Goal: Task Accomplishment & Management: Use online tool/utility

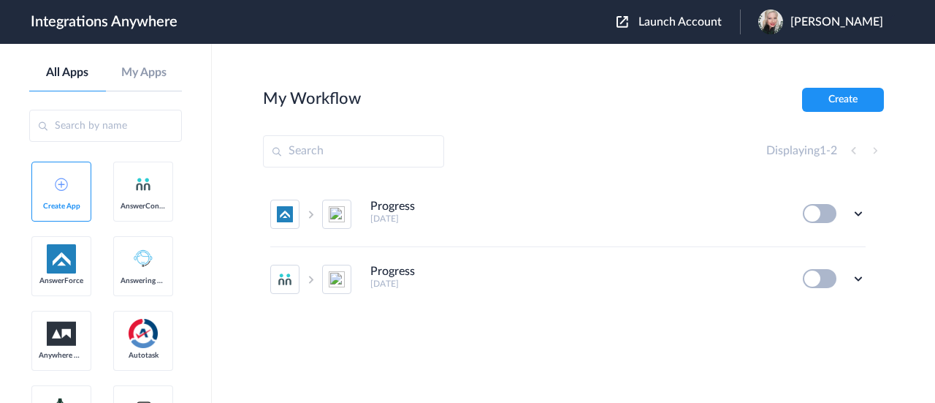
scroll to position [219, 0]
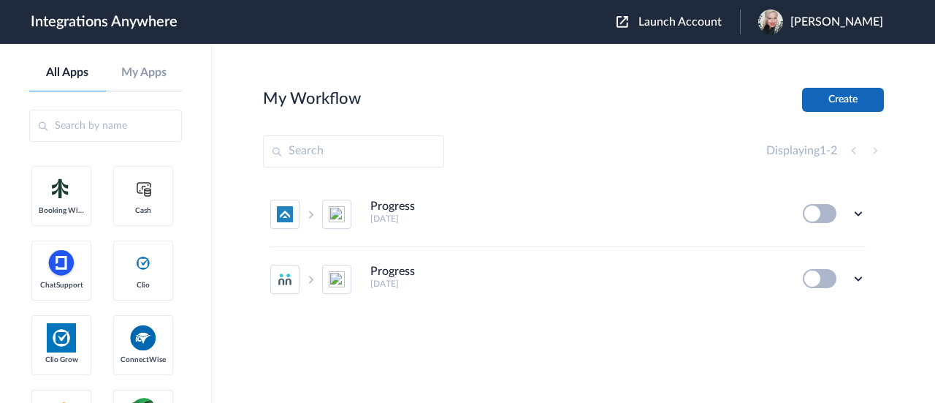
click at [868, 99] on button "Create" at bounding box center [843, 100] width 82 height 24
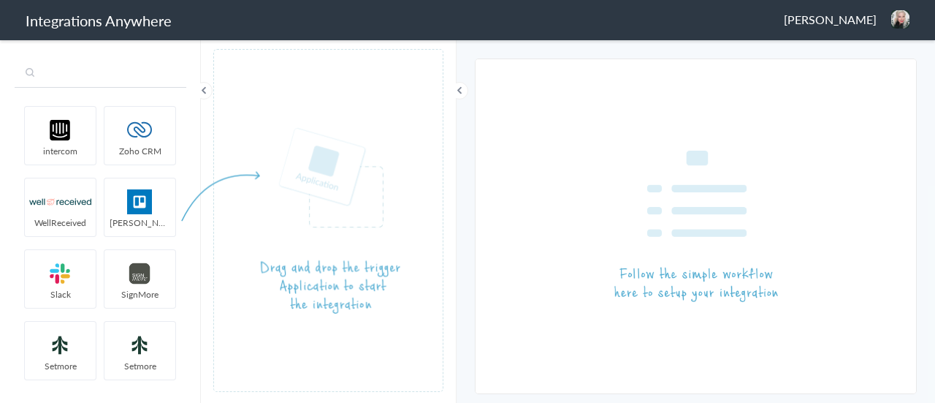
click at [113, 75] on input "text" at bounding box center [101, 74] width 172 height 28
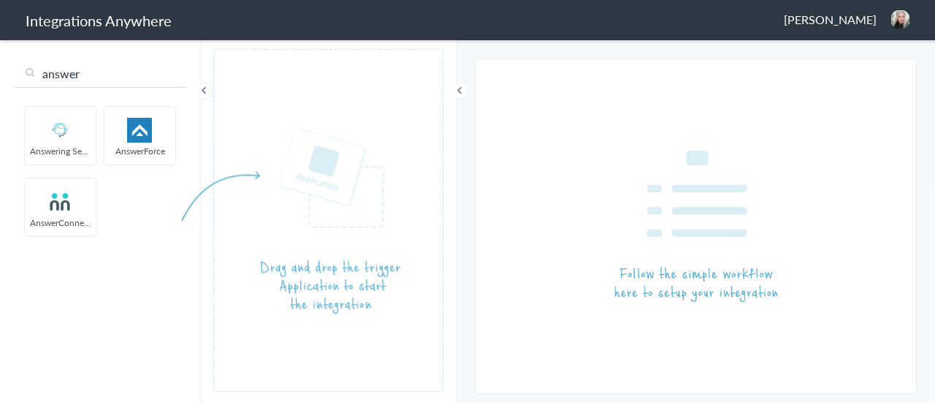
type input "answer"
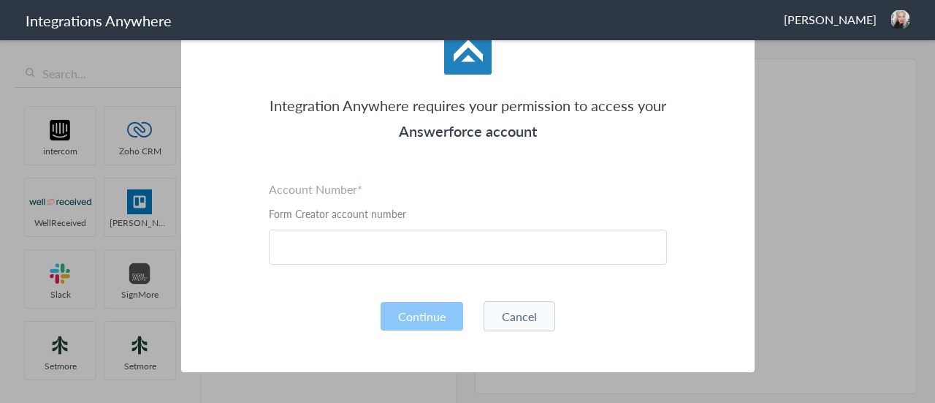
scroll to position [129, 0]
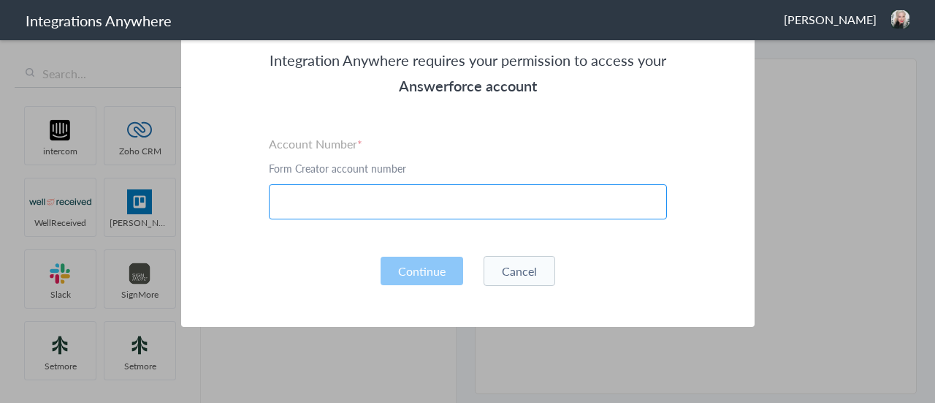
click at [346, 195] on input "text" at bounding box center [468, 201] width 398 height 35
paste input "9102210442"
type input "9102210442"
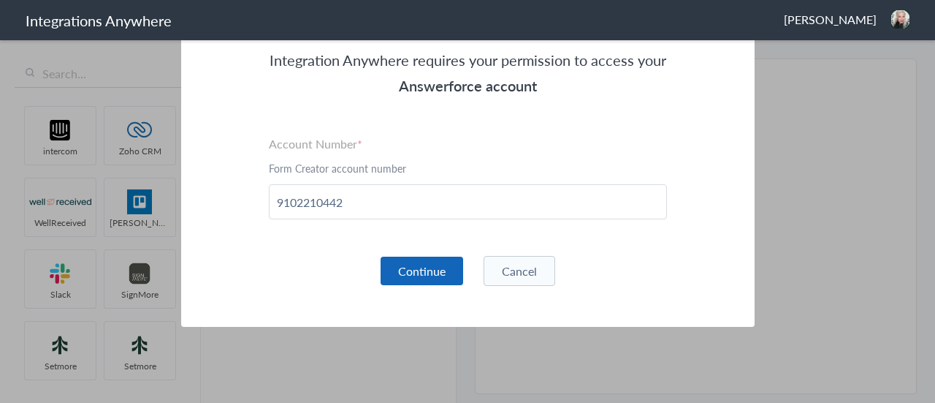
click at [425, 260] on button "Continue" at bounding box center [422, 270] width 83 height 28
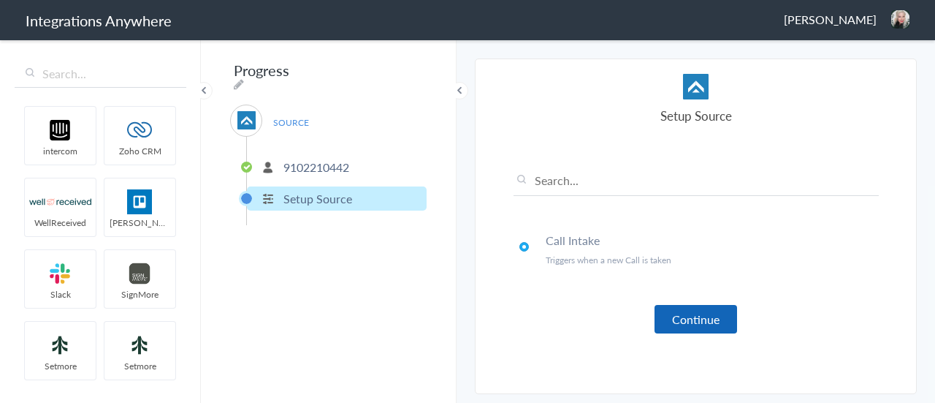
click at [687, 309] on button "Continue" at bounding box center [696, 319] width 83 height 28
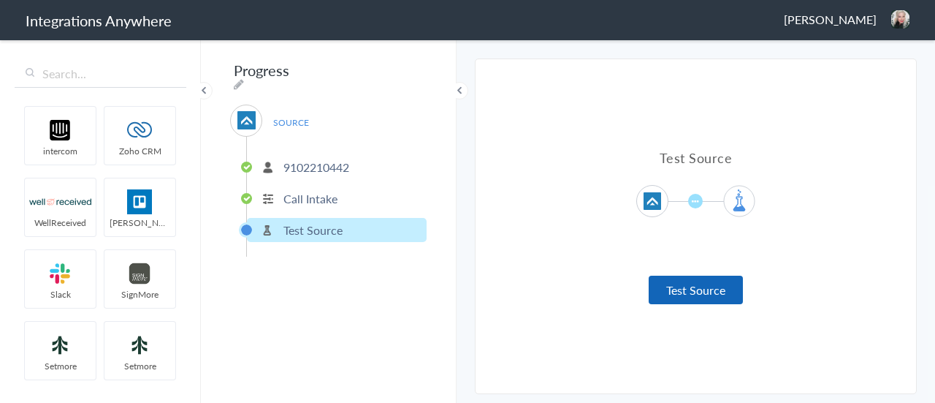
click at [693, 289] on button "Test Source" at bounding box center [696, 289] width 94 height 28
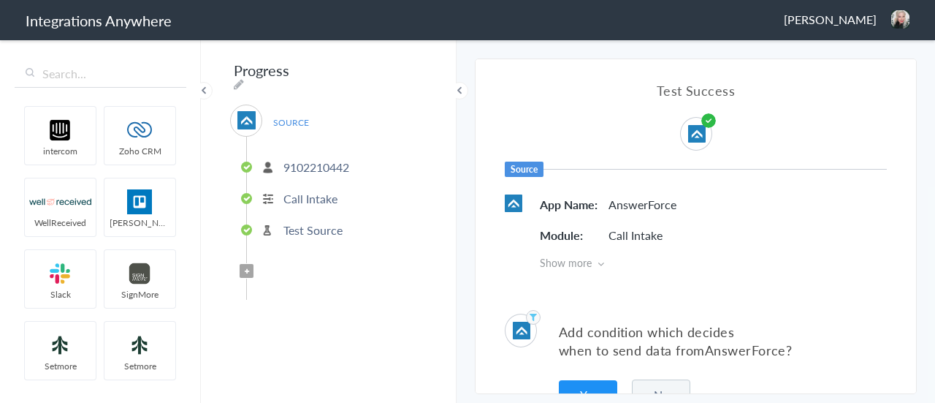
scroll to position [35, 0]
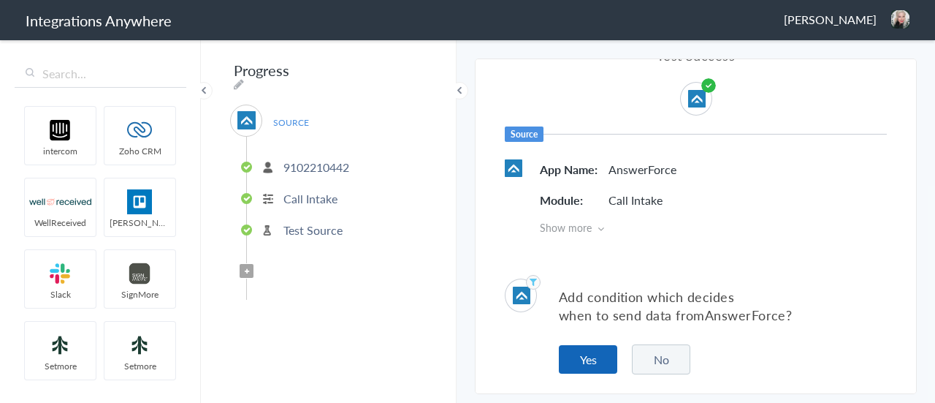
click at [589, 352] on button "Yes" at bounding box center [588, 359] width 58 height 28
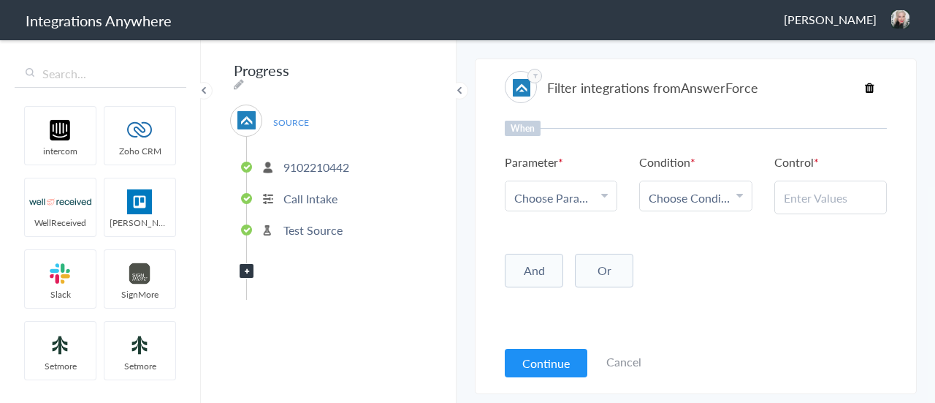
click at [582, 195] on span "Choose Parameter" at bounding box center [555, 197] width 83 height 17
click at [542, 300] on link "Call Closing Note" at bounding box center [561, 315] width 111 height 48
click at [702, 199] on span "Choose Condition" at bounding box center [690, 197] width 83 height 17
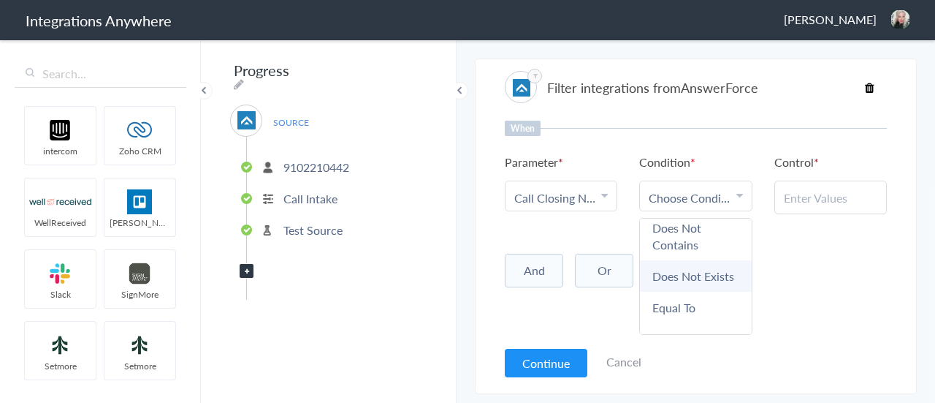
click at [695, 275] on link "Does Not Exists" at bounding box center [695, 275] width 111 height 31
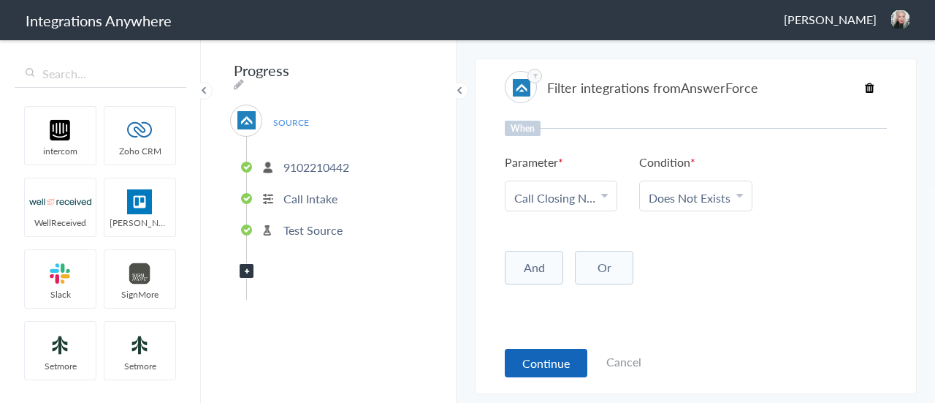
click at [536, 353] on button "Continue" at bounding box center [546, 362] width 83 height 28
click at [0, 0] on div at bounding box center [0, 0] width 0 height 0
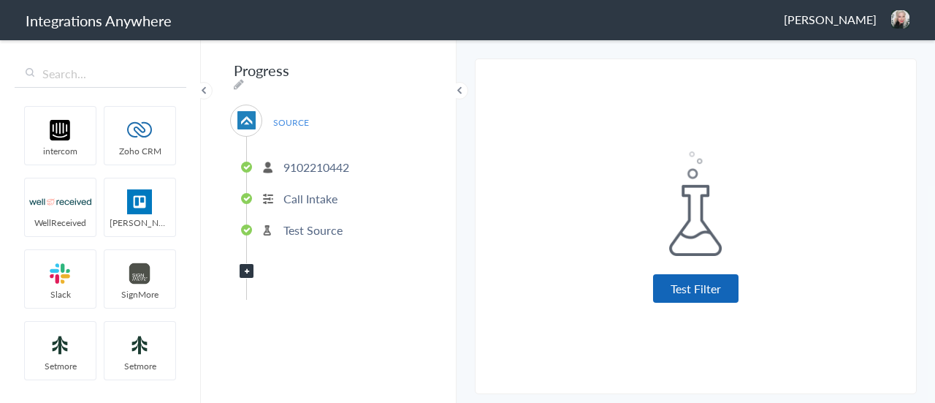
click at [671, 281] on button "Test Filter" at bounding box center [695, 288] width 85 height 28
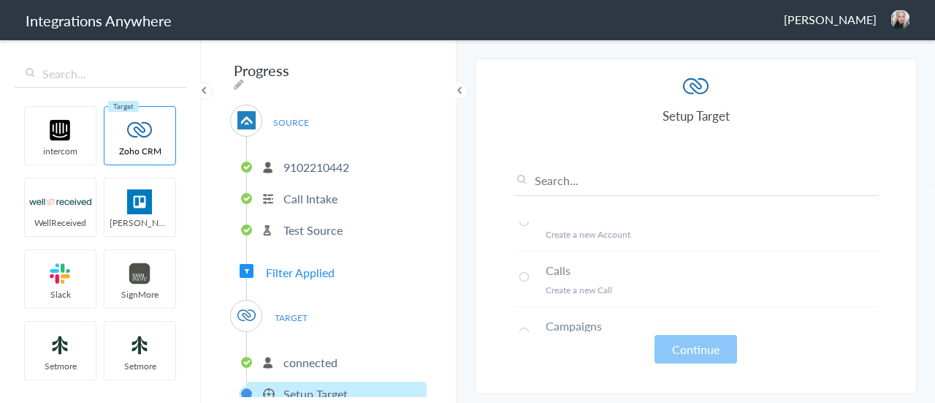
scroll to position [0, 0]
click at [311, 360] on p "connected" at bounding box center [310, 362] width 54 height 17
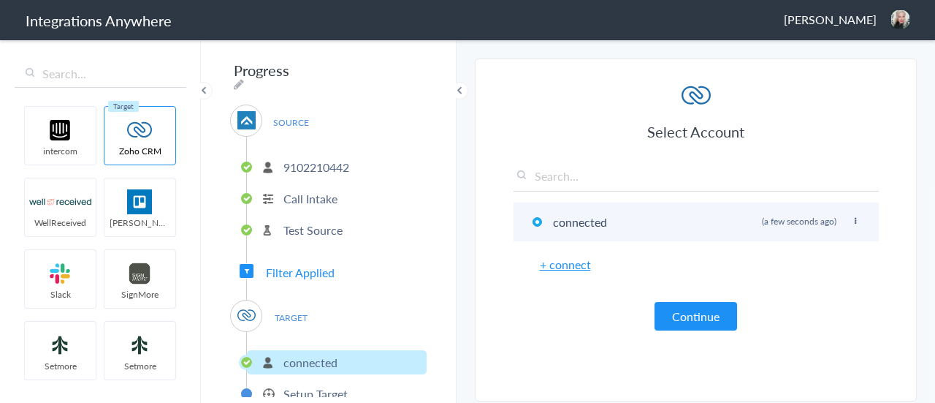
click at [853, 220] on icon at bounding box center [855, 221] width 9 height 8
click at [830, 251] on li "Rename" at bounding box center [826, 251] width 101 height 22
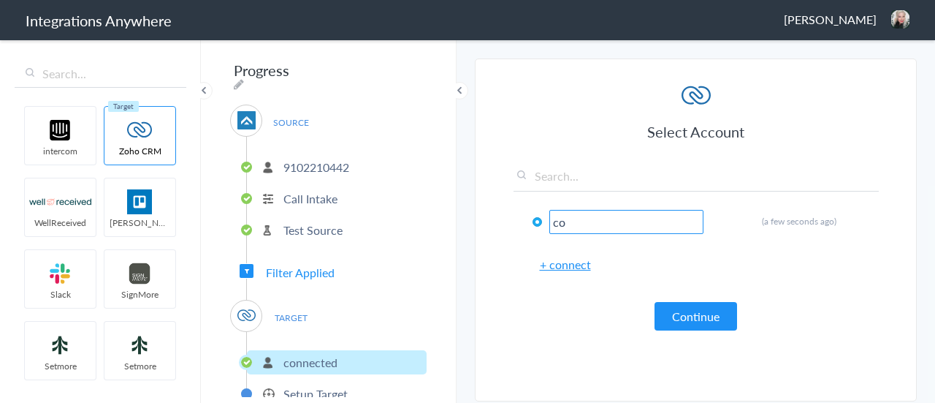
type input "c"
type input "TRAINING ACCOUNT - DO NOT USE"
click at [784, 242] on div "Select Account TRAINING ACCOUNT - DO NOT USE Rename Delete (a few seconds ago) …" at bounding box center [696, 205] width 365 height 249
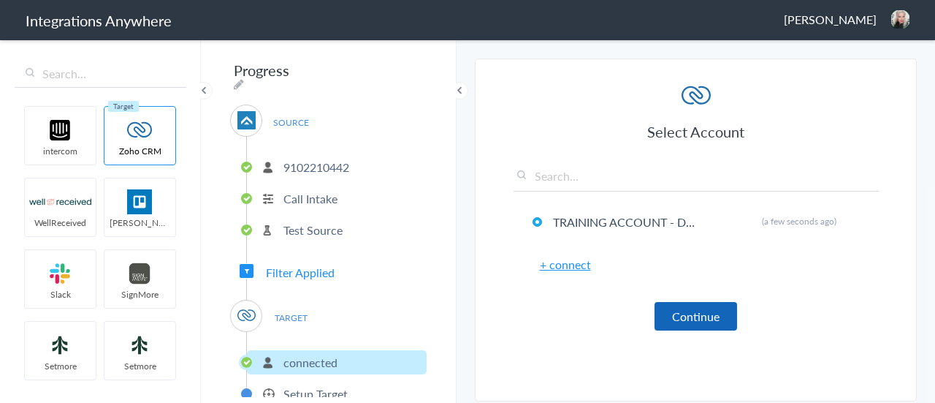
click at [697, 316] on button "Continue" at bounding box center [696, 316] width 83 height 28
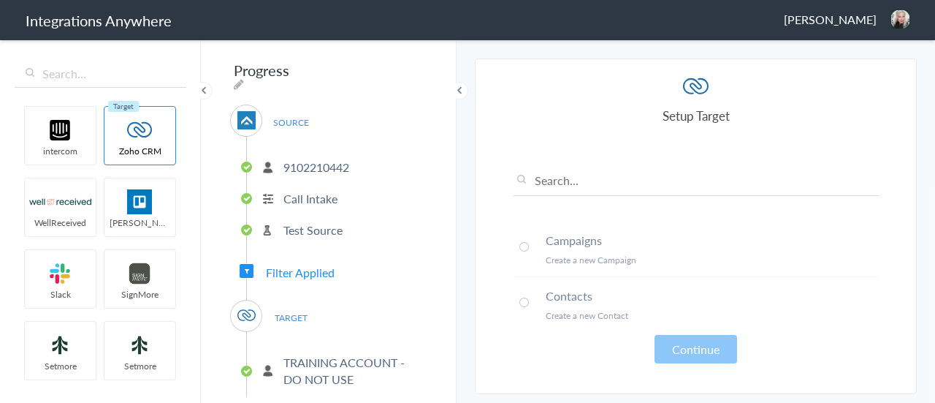
scroll to position [146, 0]
click at [525, 264] on span at bounding box center [523, 266] width 9 height 9
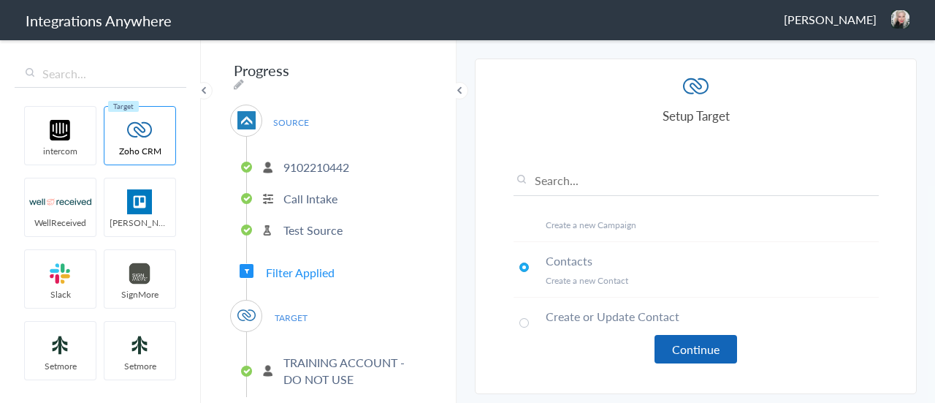
click at [703, 351] on button "Continue" at bounding box center [696, 349] width 83 height 28
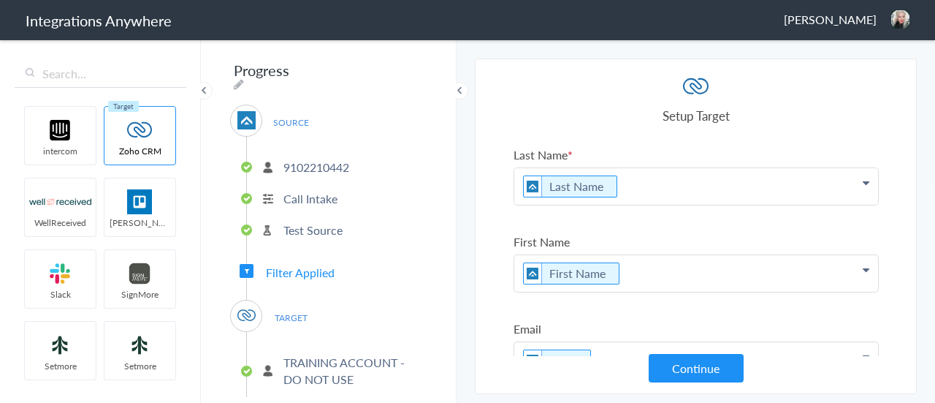
click at [671, 189] on p "Last Name" at bounding box center [696, 186] width 364 height 37
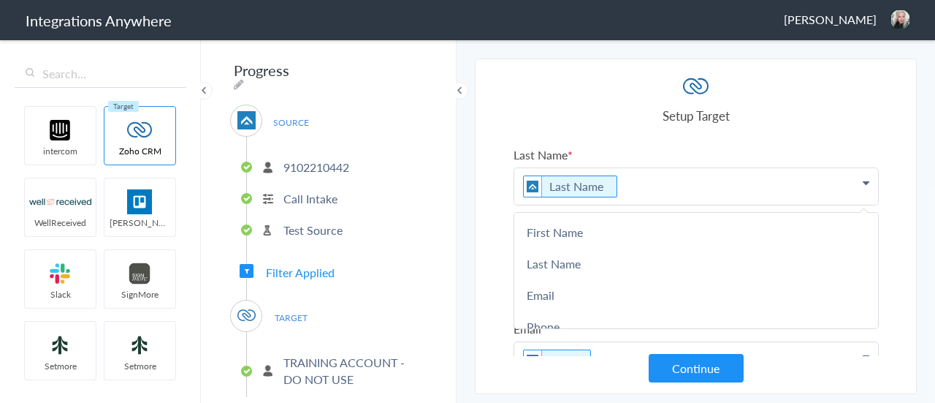
click at [910, 150] on section "Select Account 9102210442 Rename Delete (a few seconds ago) + connect Continue …" at bounding box center [696, 225] width 442 height 335
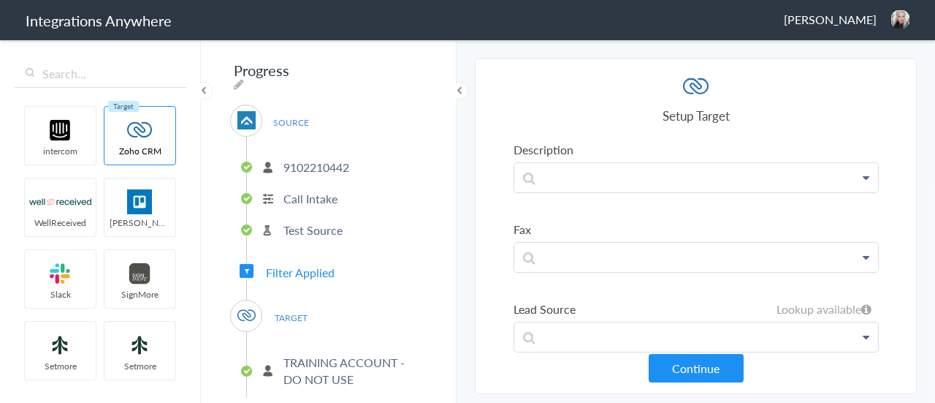
scroll to position [1315, 0]
click at [556, 238] on p at bounding box center [696, 250] width 364 height 29
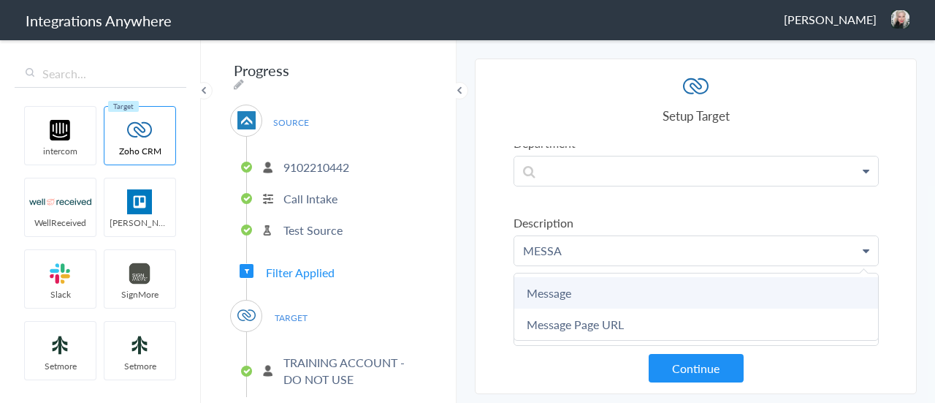
click at [0, 0] on link "Message" at bounding box center [0, 0] width 0 height 0
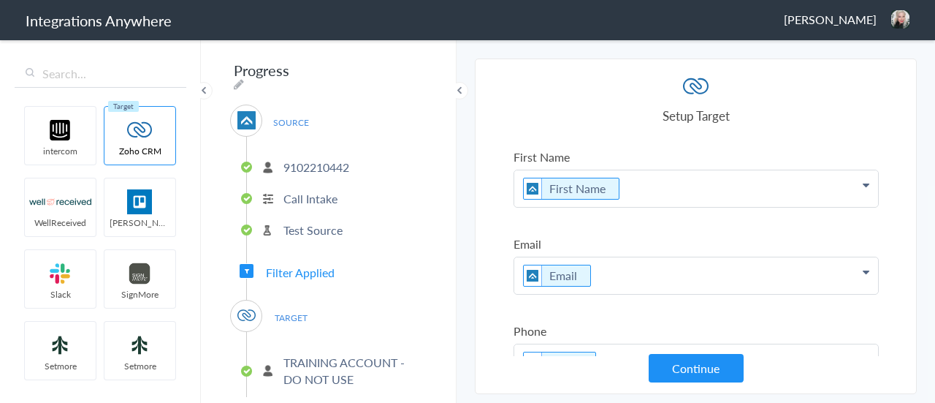
scroll to position [146, 0]
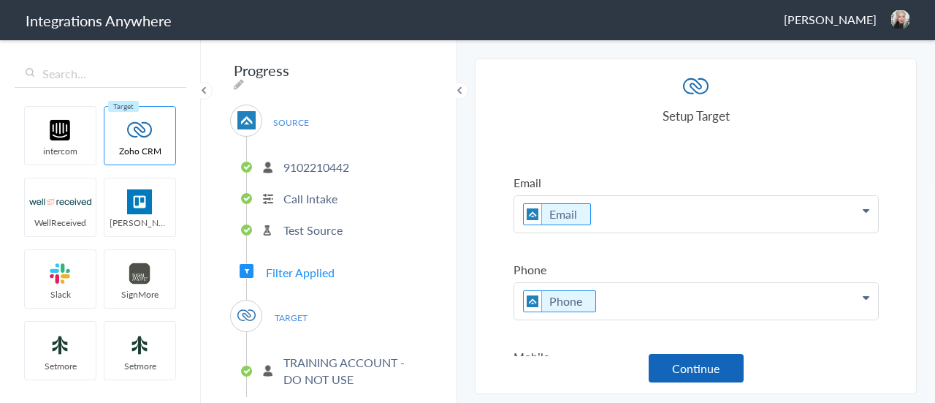
click at [685, 354] on button "Continue" at bounding box center [696, 368] width 95 height 28
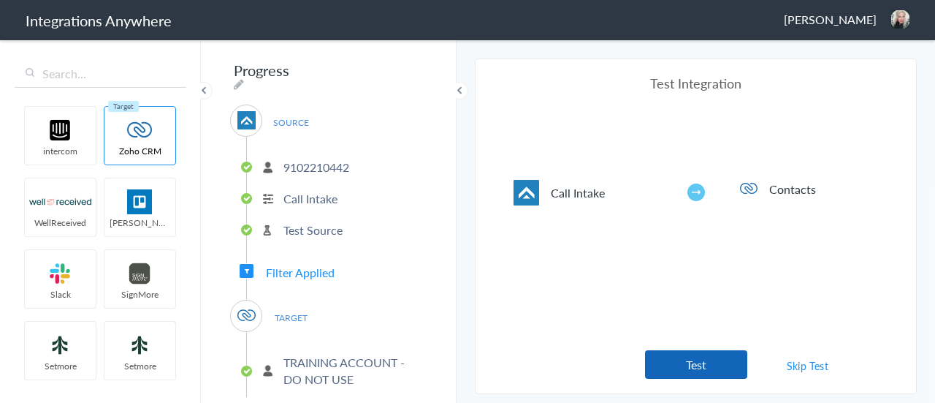
click at [678, 368] on button "Test" at bounding box center [696, 364] width 102 height 28
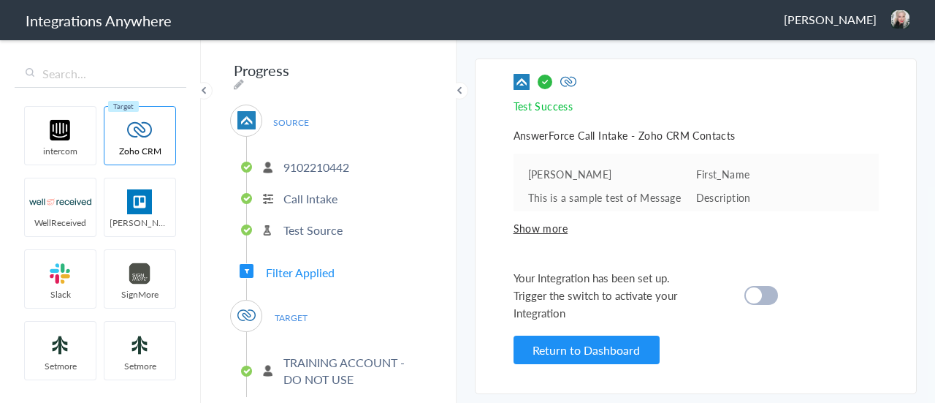
click at [775, 291] on div at bounding box center [761, 295] width 34 height 19
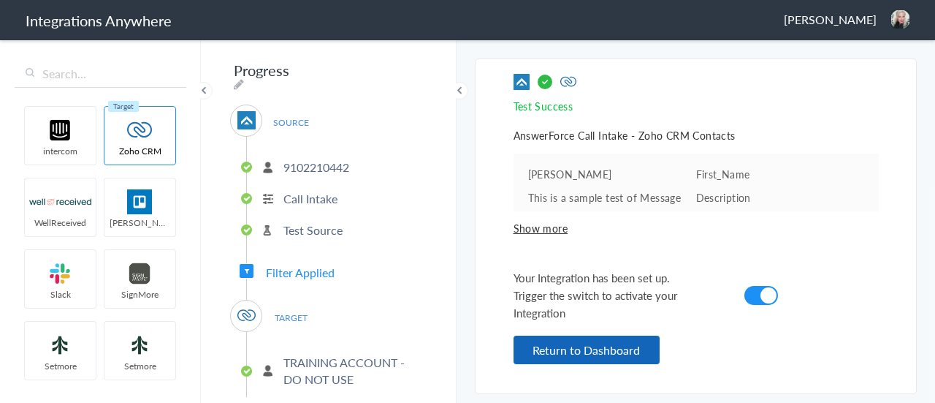
click at [570, 345] on button "Return to Dashboard" at bounding box center [587, 349] width 146 height 28
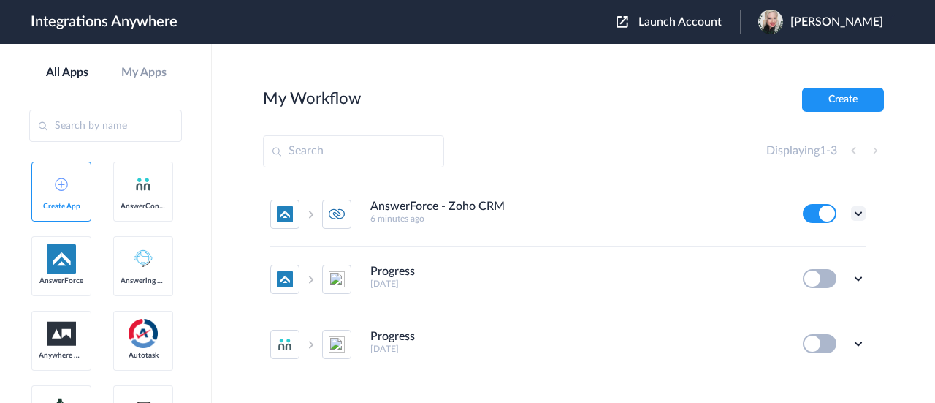
click at [851, 215] on icon at bounding box center [858, 213] width 15 height 15
click at [807, 244] on li "Edit" at bounding box center [818, 247] width 95 height 27
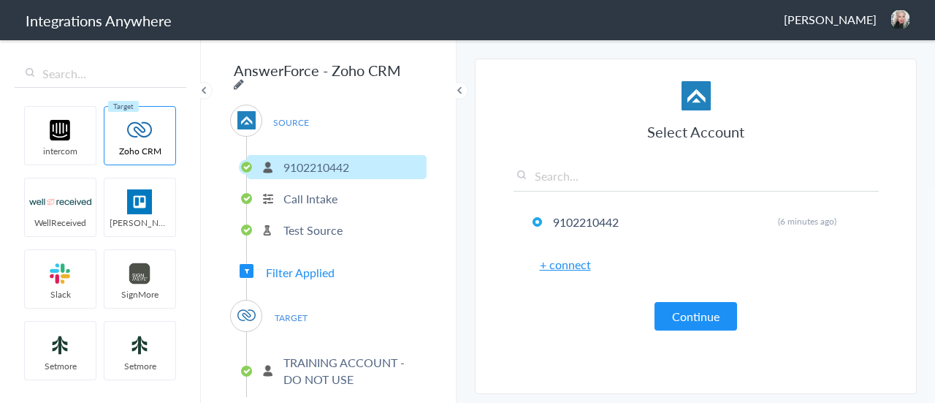
click at [244, 78] on icon at bounding box center [239, 84] width 10 height 12
drag, startPoint x: 396, startPoint y: 74, endPoint x: 225, endPoint y: 78, distance: 171.0
click at [225, 78] on div "AnswerForce - Zoho CRM SOURCE 9102210442 Call Intake Test Source Filter Applied…" at bounding box center [329, 220] width 256 height 365
paste input "ccount Number - Business Name - Brand Abbreviation to CRM [Action]"
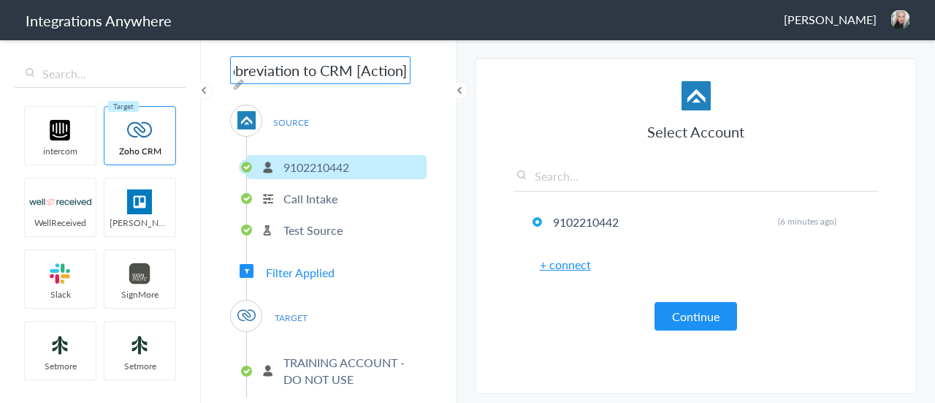
click at [266, 71] on input "Account Number - Business Name - Brand Abbreviation to CRM [Action]" at bounding box center [320, 70] width 180 height 28
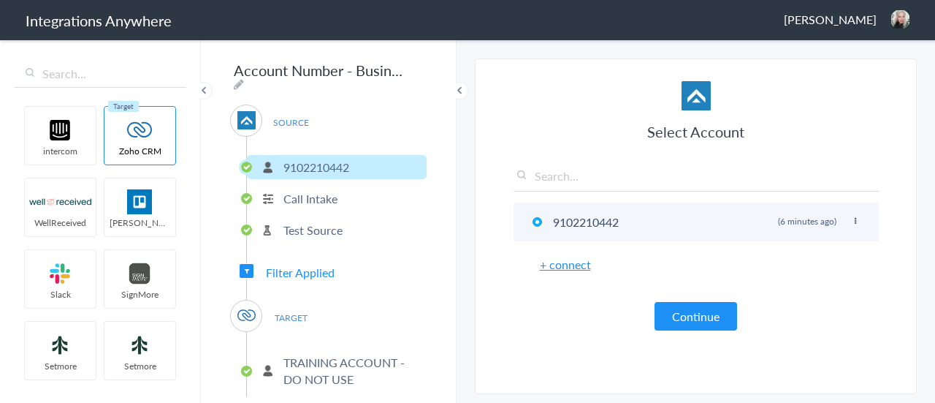
drag, startPoint x: 628, startPoint y: 222, endPoint x: 563, endPoint y: 221, distance: 65.0
click at [563, 221] on li "9102210442 Rename Delete (6 minutes ago)" at bounding box center [696, 221] width 365 height 39
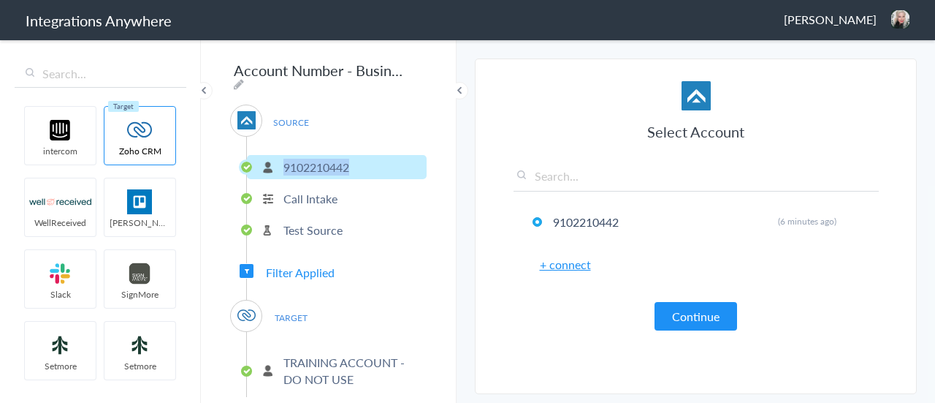
drag, startPoint x: 365, startPoint y: 157, endPoint x: 283, endPoint y: 159, distance: 81.9
click at [283, 159] on li "9102210442" at bounding box center [337, 167] width 180 height 24
copy p "9102210442"
drag, startPoint x: 337, startPoint y: 74, endPoint x: 225, endPoint y: 80, distance: 111.9
click at [232, 83] on input "Account Number - Business Name - Brand Abbreviation to CRM [Action]" at bounding box center [320, 70] width 180 height 28
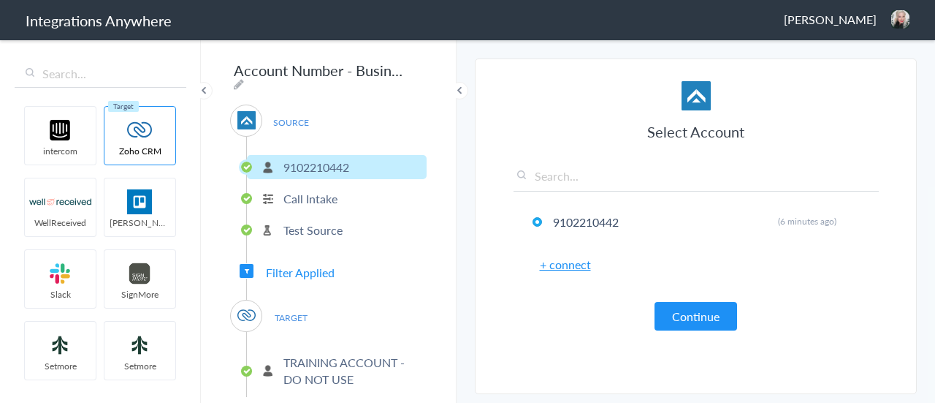
click at [414, 76] on div "Account Number - Business Name - Brand Abbreviation to CRM [Action] SOURCE 9102…" at bounding box center [329, 220] width 256 height 365
click at [244, 78] on icon at bounding box center [239, 84] width 10 height 12
click at [335, 72] on input "Account Number - Business Name - Brand Abbreviation to CRM [Action]" at bounding box center [320, 70] width 180 height 28
click at [344, 74] on input "Account Number - Business Name - Brand Abbreviation to CRM [Action]" at bounding box center [320, 70] width 180 height 28
paste input "9102210442"
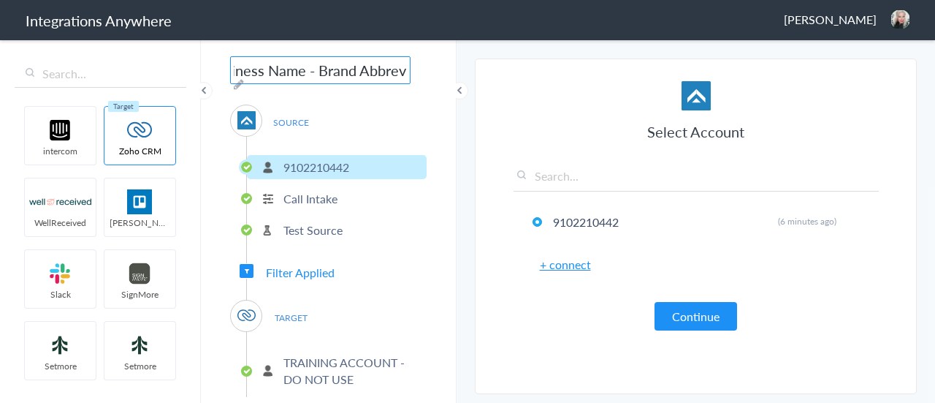
scroll to position [0, 142]
drag, startPoint x: 333, startPoint y: 71, endPoint x: 288, endPoint y: 81, distance: 46.4
click at [288, 81] on input "9102210442 - Business Name - Brand Abbreviation to CRM [Action]" at bounding box center [320, 70] width 180 height 28
click at [297, 74] on input "9102210442 - Training - Brand Abbreviation to CRM [Action]" at bounding box center [320, 70] width 180 height 28
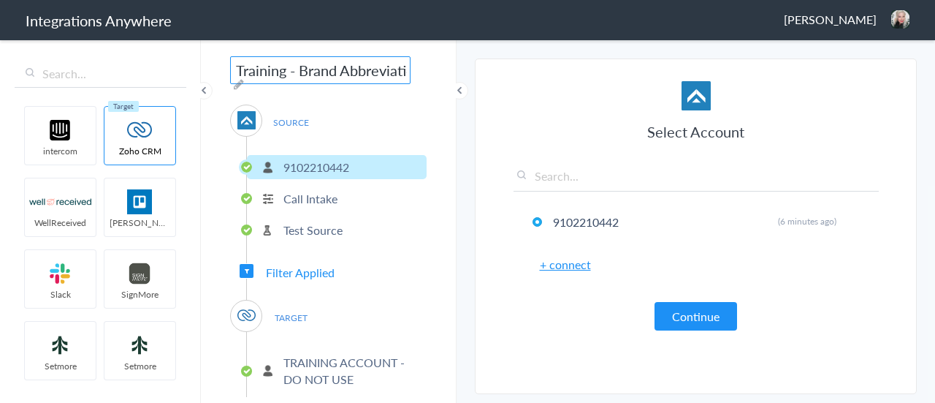
click at [397, 69] on input "9102210442 - Training - Brand Abbreviation to CRM [Action]" at bounding box center [320, 70] width 180 height 28
drag, startPoint x: 330, startPoint y: 66, endPoint x: 364, endPoint y: 66, distance: 33.6
click at [364, 66] on input "9102210442 - Training - AF to CRM [Action]" at bounding box center [320, 70] width 180 height 28
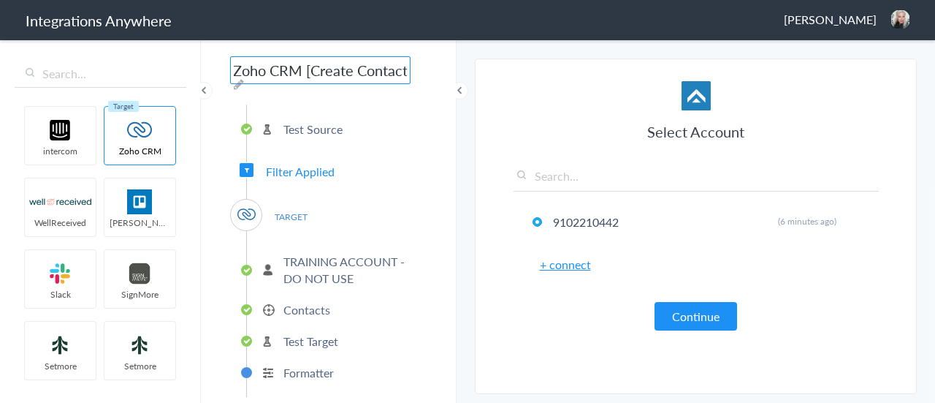
scroll to position [0, 207]
type input "9102210442 - Training - AF to Zoho CRM [Create Contact]"
click at [451, 71] on div "9102210442 - Training - AF to Zoho CRM [Create Contact] SOURCE 9102210442 Call …" at bounding box center [329, 220] width 256 height 365
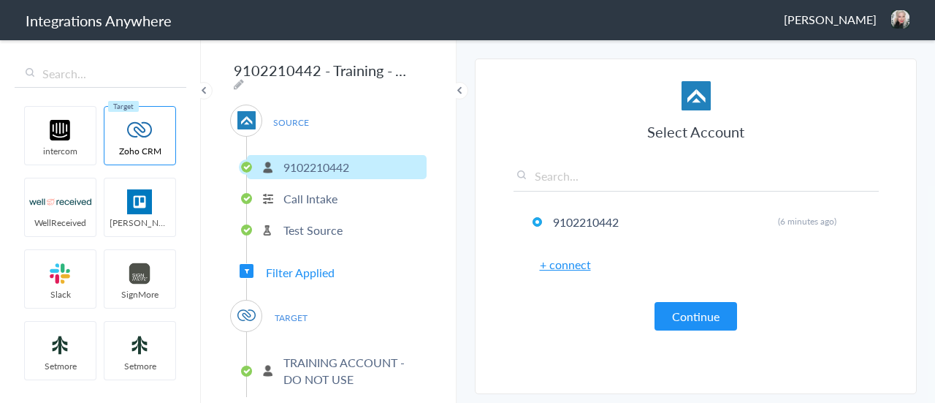
click at [853, 18] on span "[PERSON_NAME]" at bounding box center [830, 19] width 93 height 17
click at [872, 74] on li "Dashboard" at bounding box center [869, 75] width 101 height 22
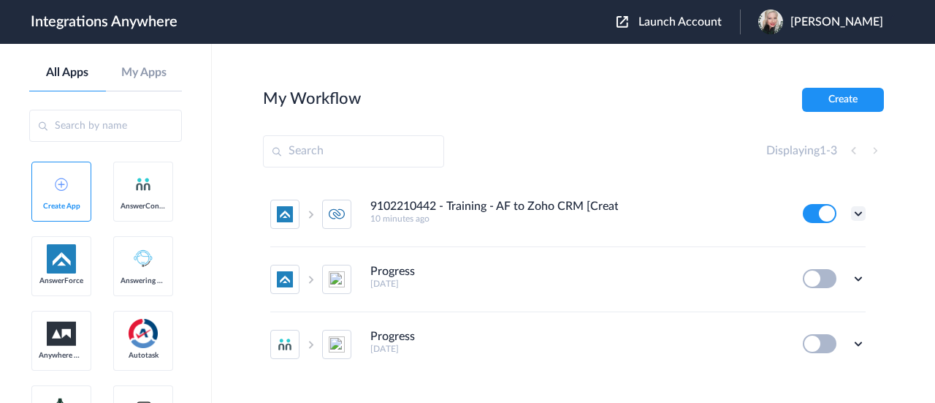
click at [851, 206] on icon at bounding box center [858, 213] width 15 height 15
click at [835, 269] on link "Task history" at bounding box center [817, 274] width 70 height 10
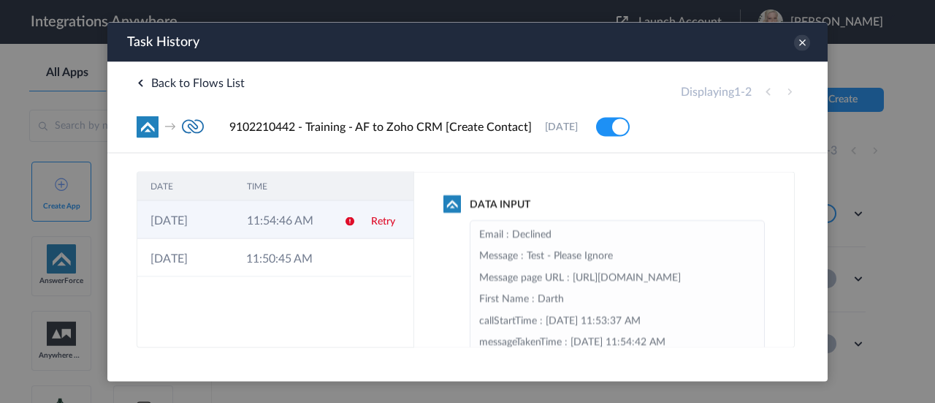
click at [338, 223] on td at bounding box center [345, 219] width 28 height 38
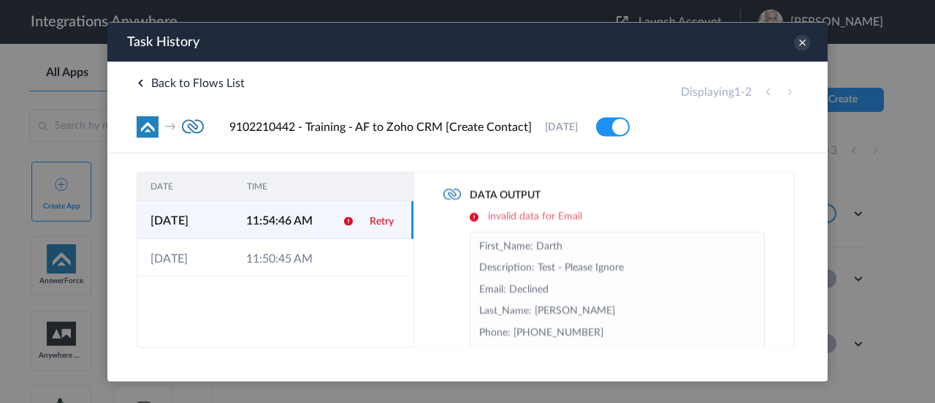
scroll to position [208, 0]
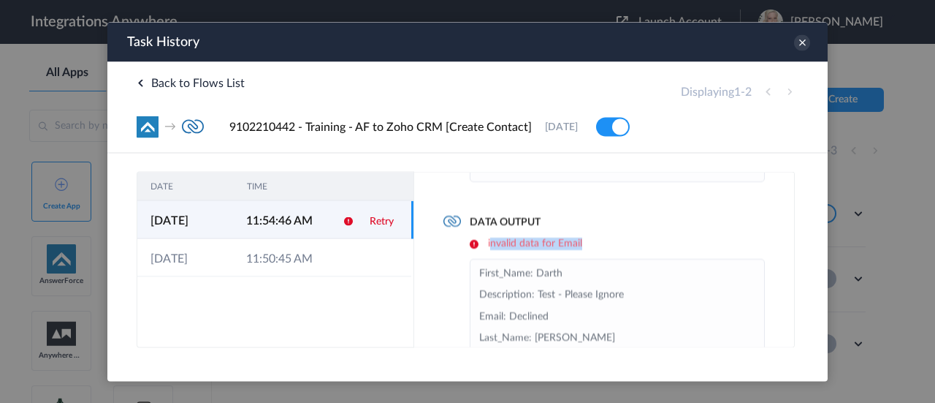
drag, startPoint x: 492, startPoint y: 245, endPoint x: 587, endPoint y: 245, distance: 95.0
click at [587, 245] on h6 "invalid data for Email" at bounding box center [617, 243] width 295 height 12
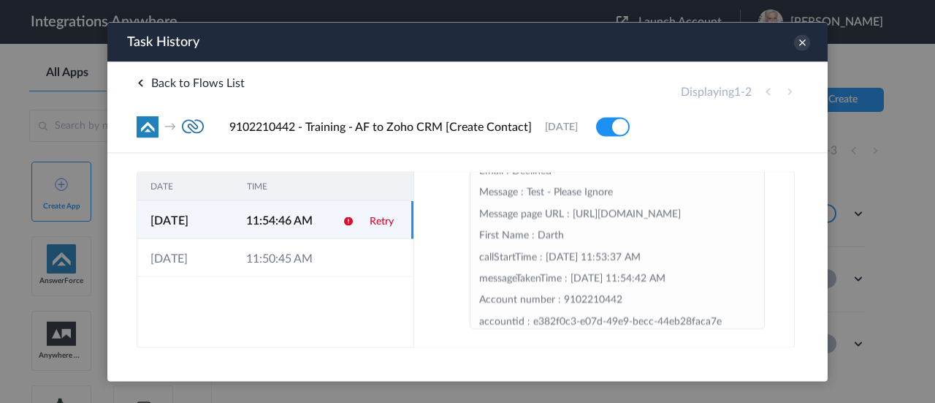
scroll to position [0, 0]
click at [144, 79] on span "Back to Flows List" at bounding box center [191, 83] width 108 height 12
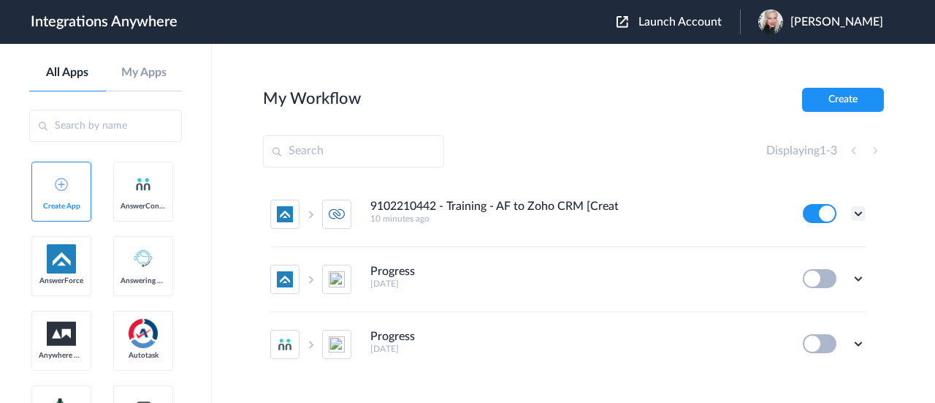
click at [851, 211] on icon at bounding box center [858, 213] width 15 height 15
click at [801, 249] on link "Edit" at bounding box center [799, 247] width 35 height 10
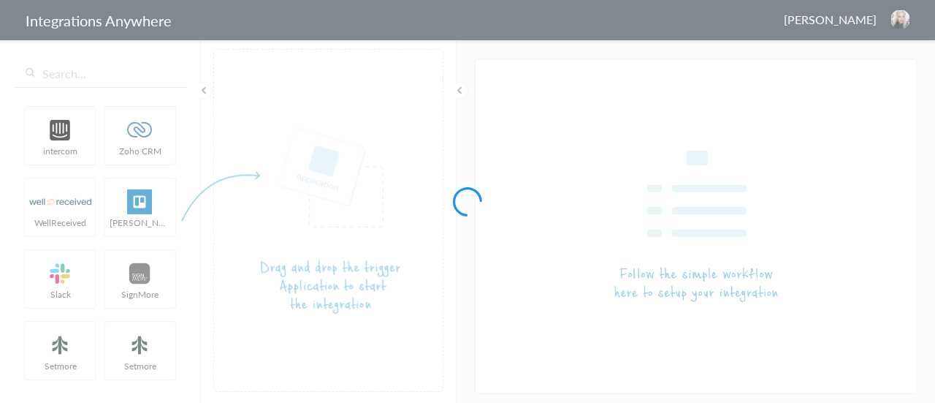
type input "9102210442 - Training - AF to Zoho CRM [Create Contact]"
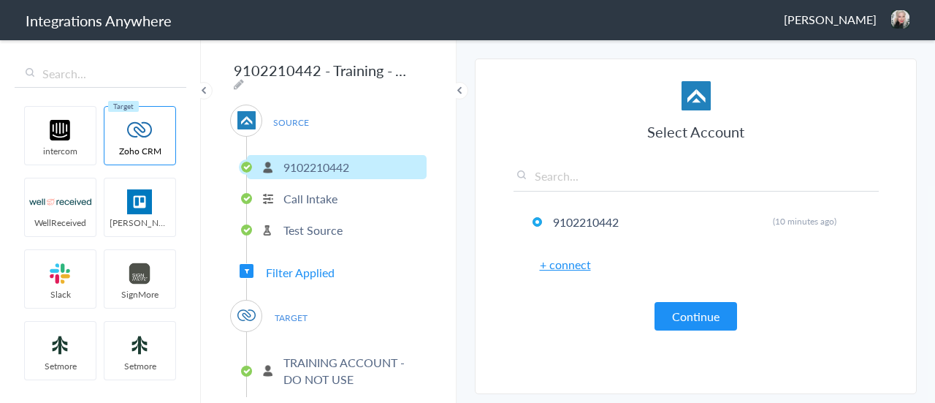
click at [302, 198] on p "Call Intake" at bounding box center [310, 198] width 54 height 17
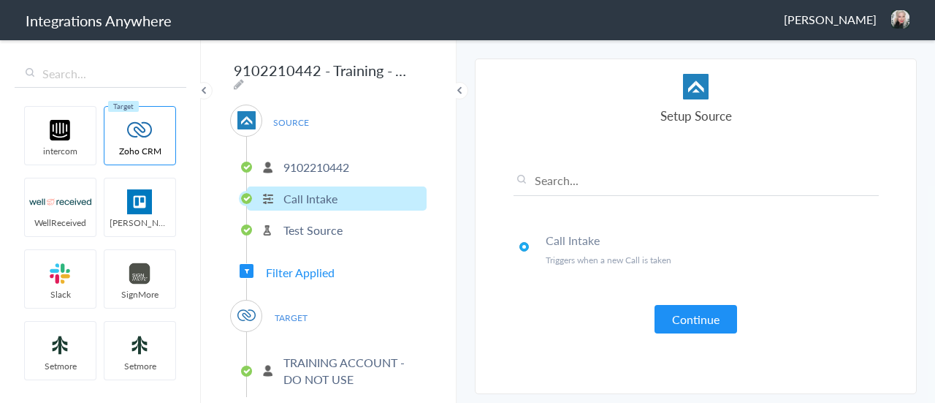
click at [300, 224] on p "Test Source" at bounding box center [312, 229] width 59 height 17
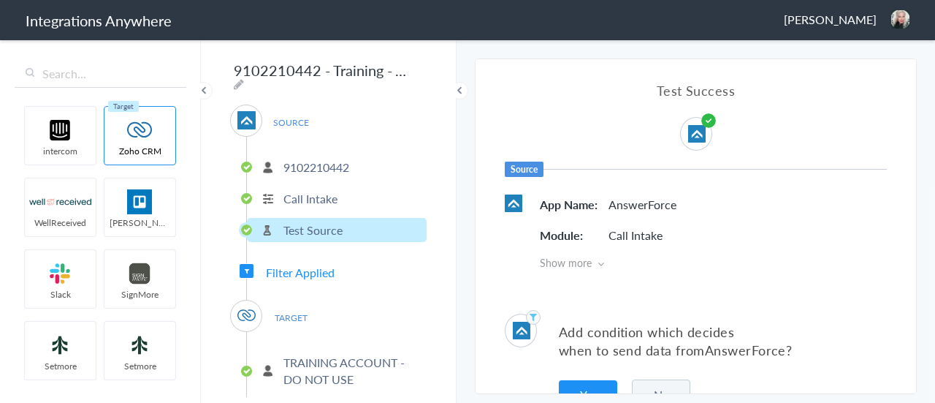
click at [304, 194] on p "Call Intake" at bounding box center [310, 198] width 54 height 17
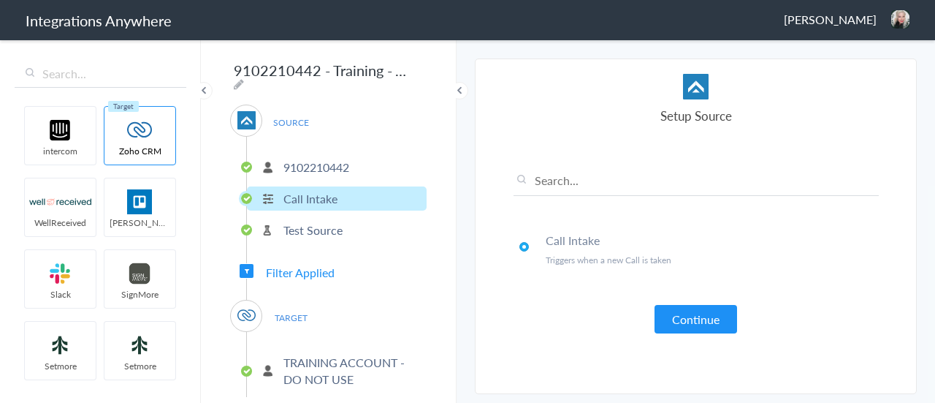
click at [702, 311] on button "Continue" at bounding box center [696, 319] width 83 height 28
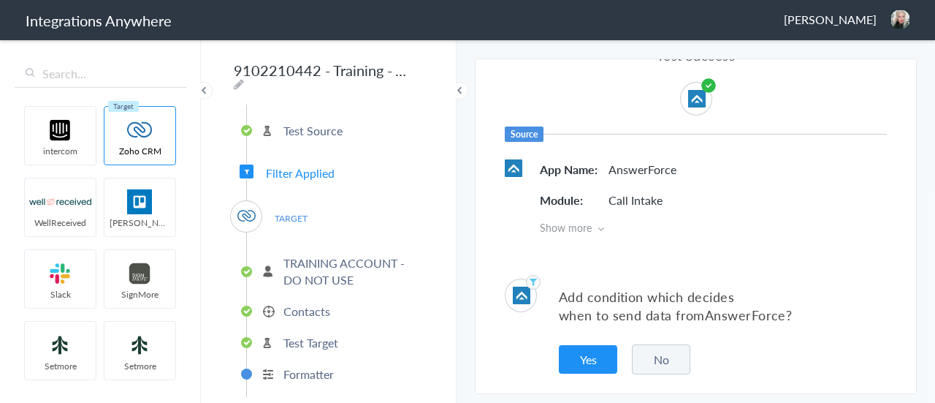
scroll to position [101, 0]
click at [285, 301] on p "Contacts" at bounding box center [306, 309] width 47 height 17
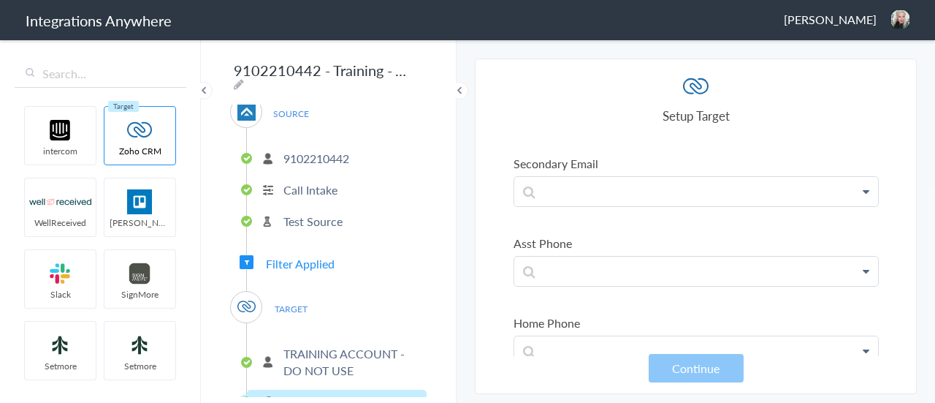
scroll to position [0, 0]
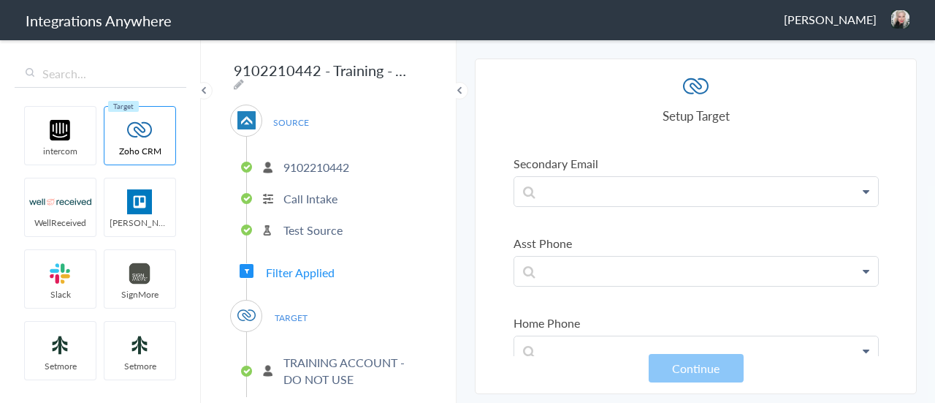
click at [326, 194] on p "Call Intake" at bounding box center [310, 198] width 54 height 17
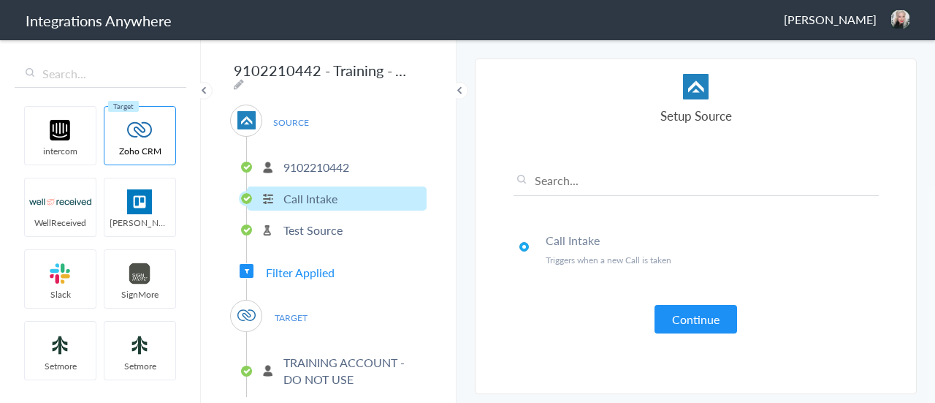
click at [321, 224] on p "Test Source" at bounding box center [312, 229] width 59 height 17
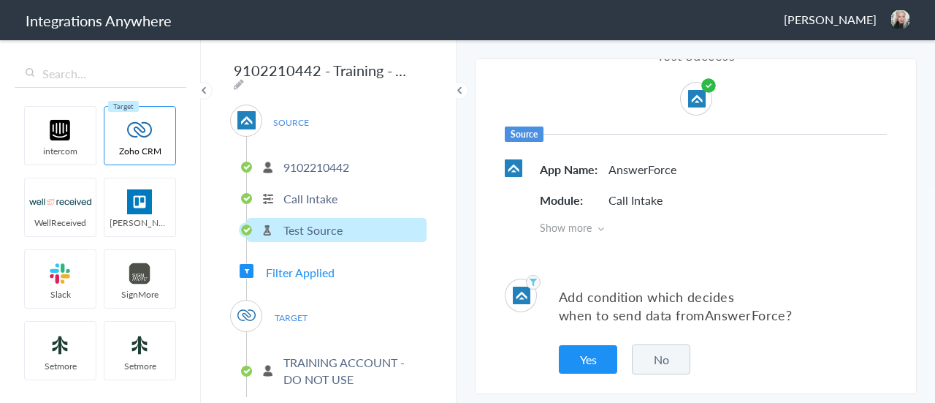
click at [574, 362] on button "Yes" at bounding box center [588, 359] width 58 height 28
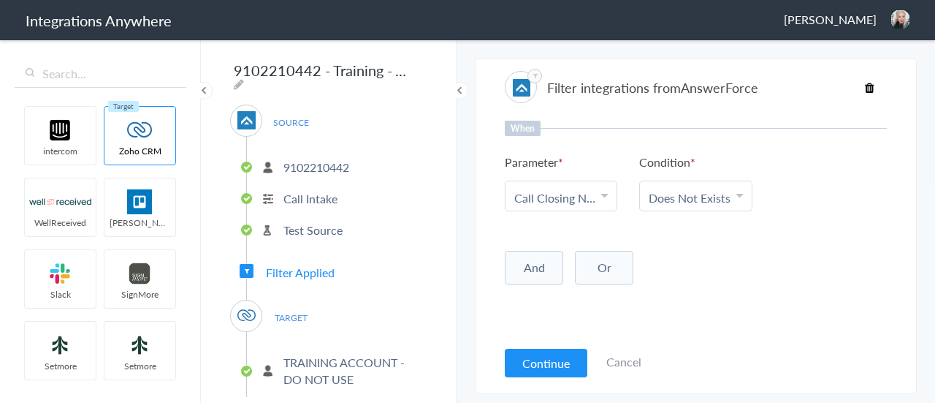
click at [326, 195] on p "Call Intake" at bounding box center [310, 198] width 54 height 17
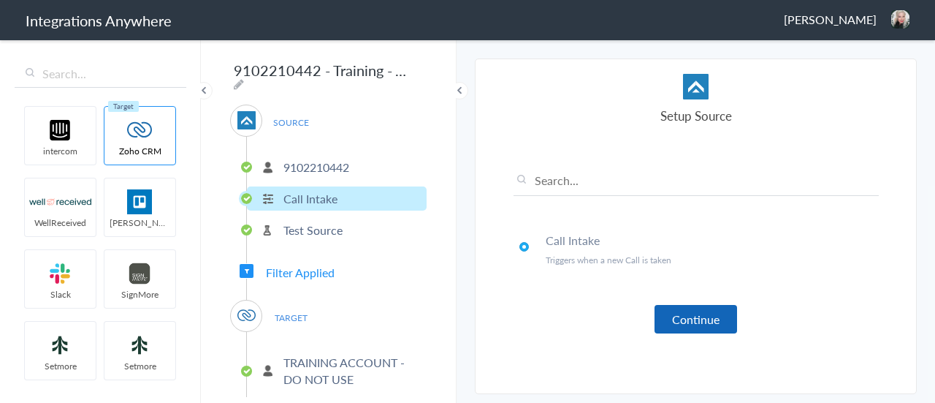
click at [672, 309] on button "Continue" at bounding box center [696, 319] width 83 height 28
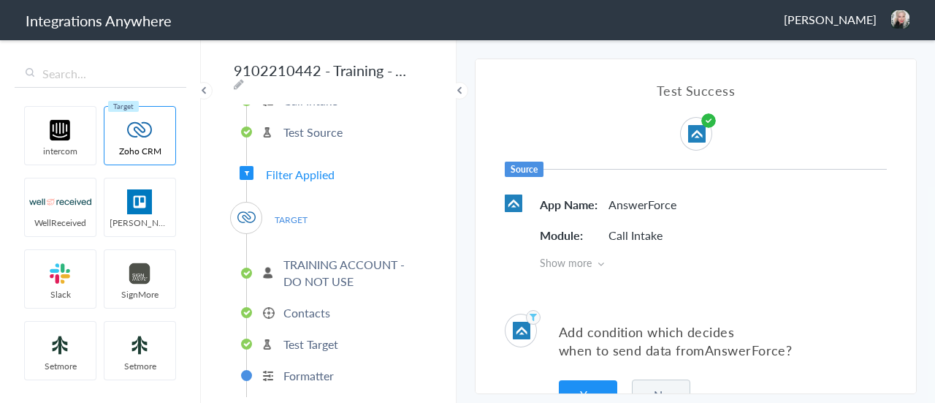
scroll to position [101, 0]
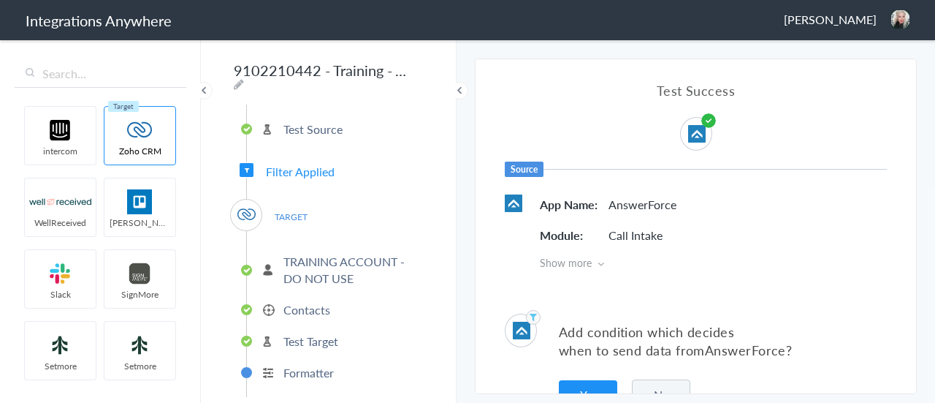
click at [318, 365] on p "Formatter" at bounding box center [308, 372] width 50 height 17
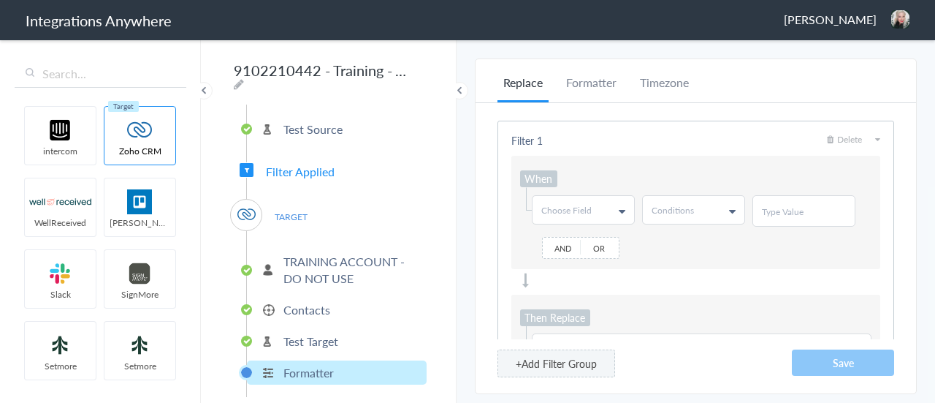
click at [619, 210] on icon at bounding box center [622, 211] width 7 height 12
click at [582, 204] on span "Choose Field" at bounding box center [566, 210] width 50 height 12
click at [582, 240] on input "text" at bounding box center [583, 240] width 100 height 29
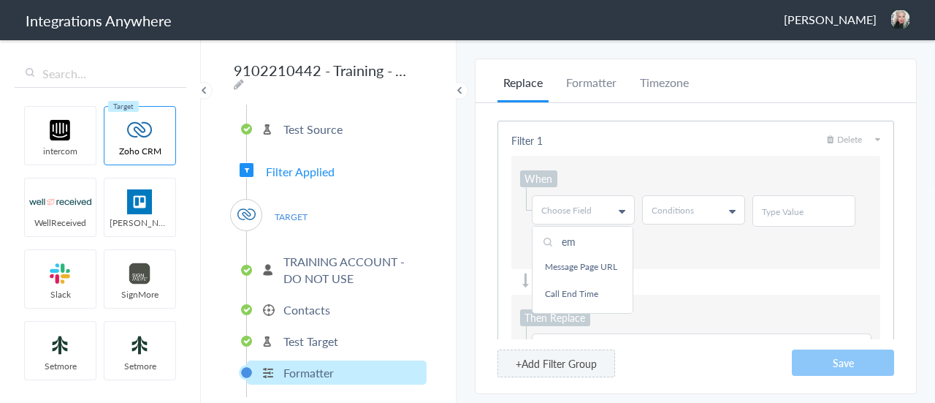
scroll to position [0, 0]
type input "email"
click at [568, 261] on link "Email" at bounding box center [583, 269] width 100 height 27
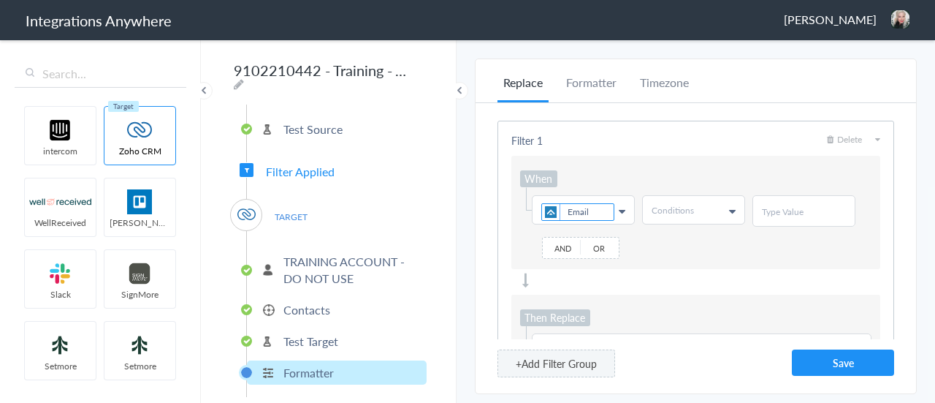
click at [729, 207] on icon at bounding box center [732, 211] width 7 height 12
click at [704, 260] on link "Does Not Exists" at bounding box center [693, 250] width 100 height 27
click at [735, 202] on link "Conditions Does Not Exists" at bounding box center [694, 210] width 102 height 28
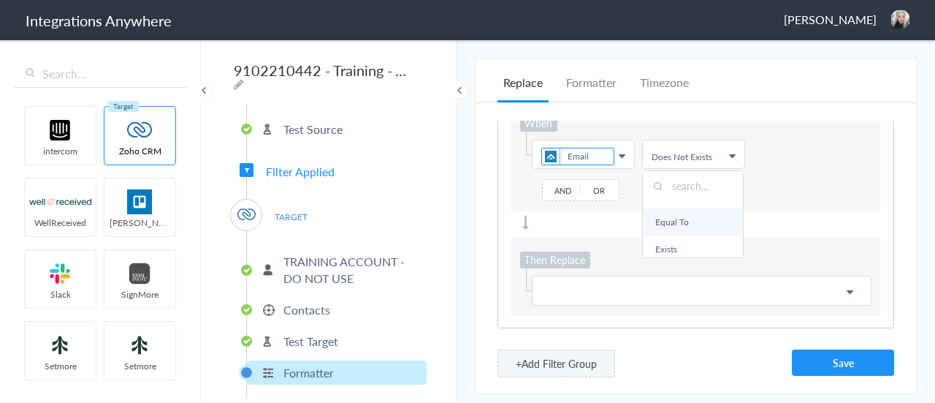
scroll to position [0, 0]
click at [704, 231] on link "Does Not Contains" at bounding box center [693, 240] width 100 height 27
click at [799, 150] on input "text" at bounding box center [804, 156] width 84 height 12
type input "@"
click at [713, 205] on div "When Choose Field Email First Name Last Name Email Phone Call Start Time Accoun…" at bounding box center [695, 156] width 369 height 113
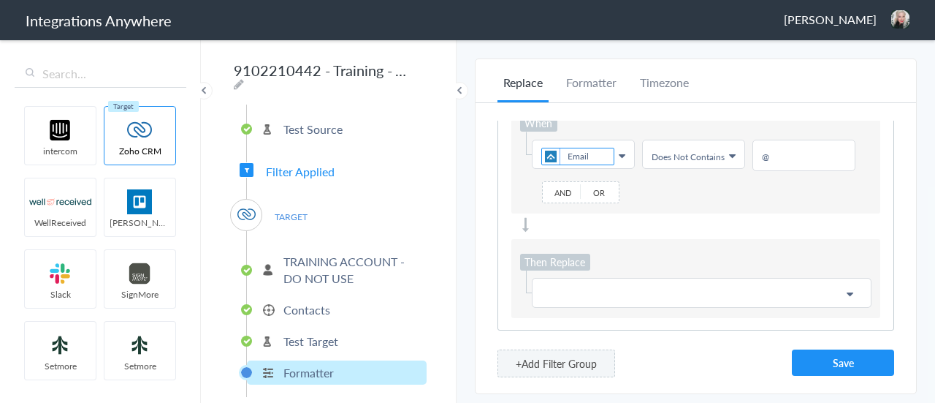
scroll to position [58, 0]
click at [568, 281] on p at bounding box center [701, 290] width 321 height 18
click at [590, 313] on input "text" at bounding box center [701, 322] width 337 height 31
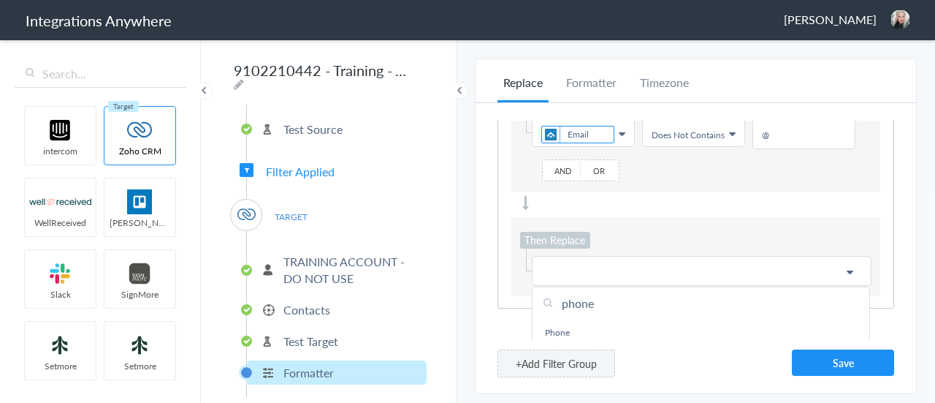
scroll to position [92, 0]
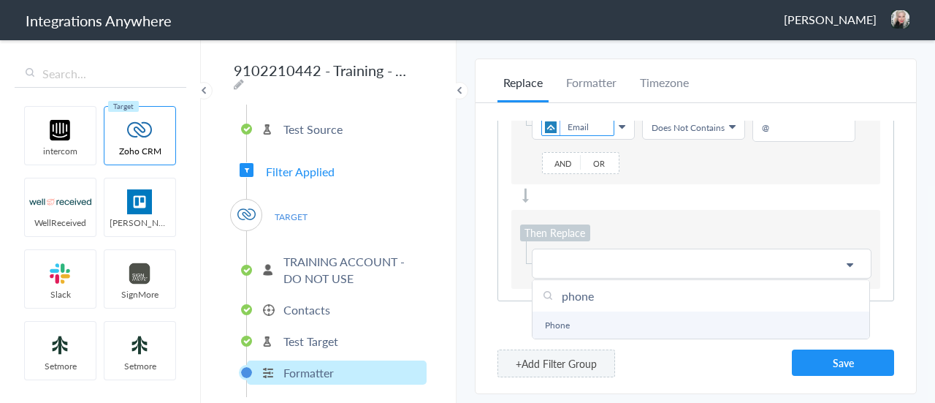
type input "phone"
click at [574, 318] on link "Phone" at bounding box center [701, 324] width 337 height 27
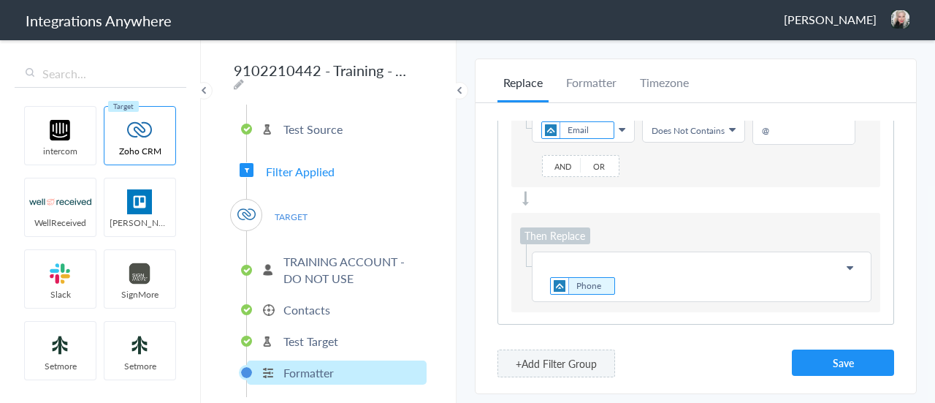
scroll to position [77, 0]
click at [614, 283] on p "Phone" at bounding box center [701, 281] width 321 height 39
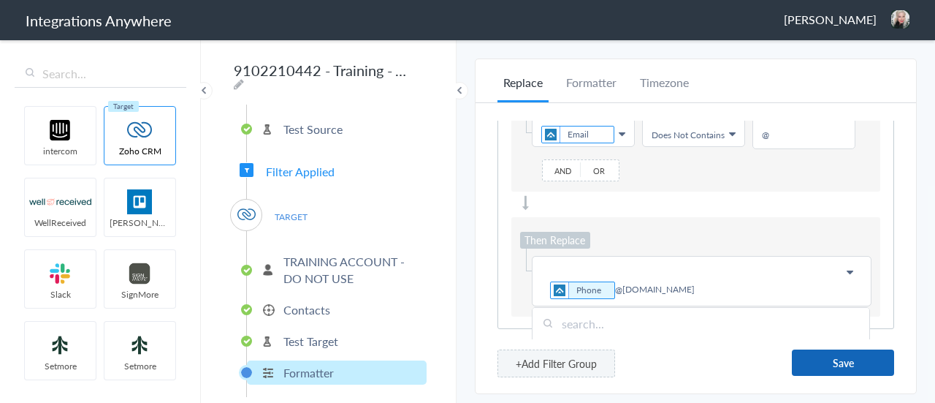
click at [823, 360] on button "Save" at bounding box center [843, 362] width 102 height 26
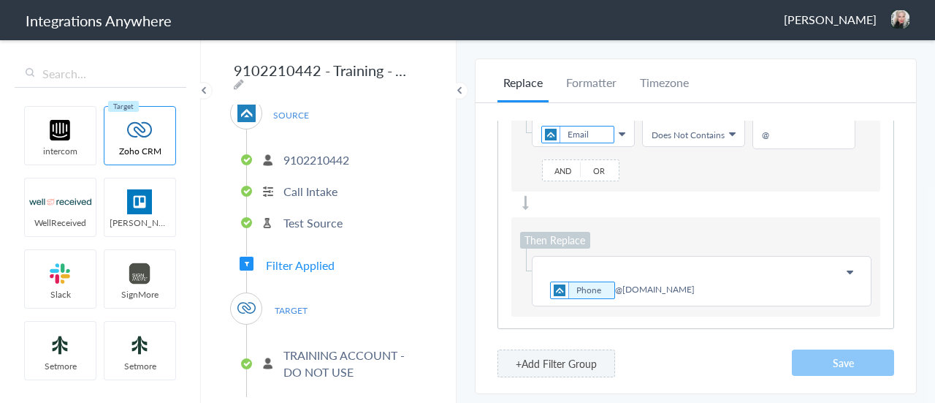
scroll to position [0, 0]
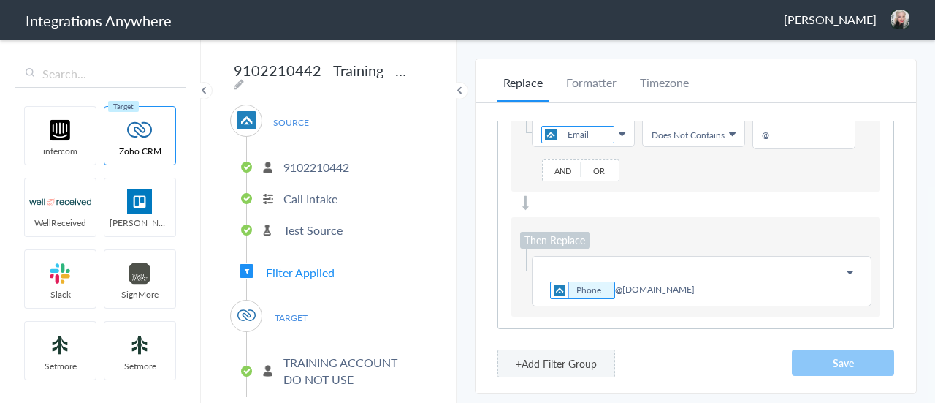
click at [864, 16] on span "[PERSON_NAME]" at bounding box center [830, 19] width 93 height 17
click at [847, 73] on li "Dashboard" at bounding box center [869, 75] width 101 height 22
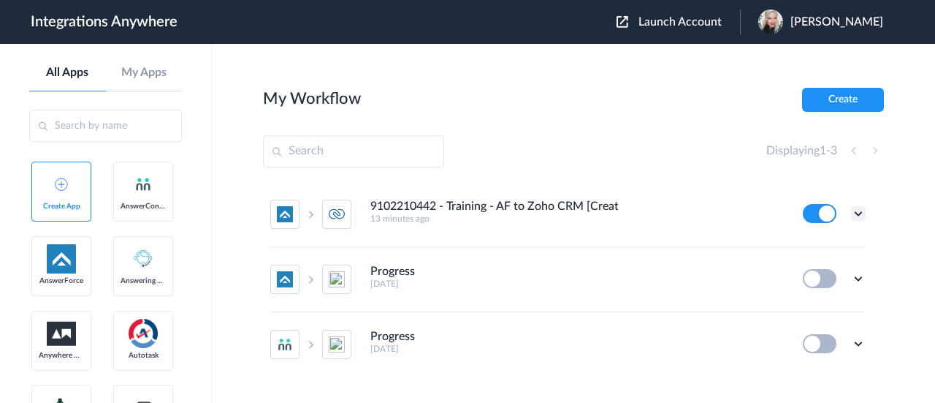
click at [851, 214] on icon at bounding box center [858, 213] width 15 height 15
click at [834, 271] on link "Task history" at bounding box center [817, 274] width 70 height 10
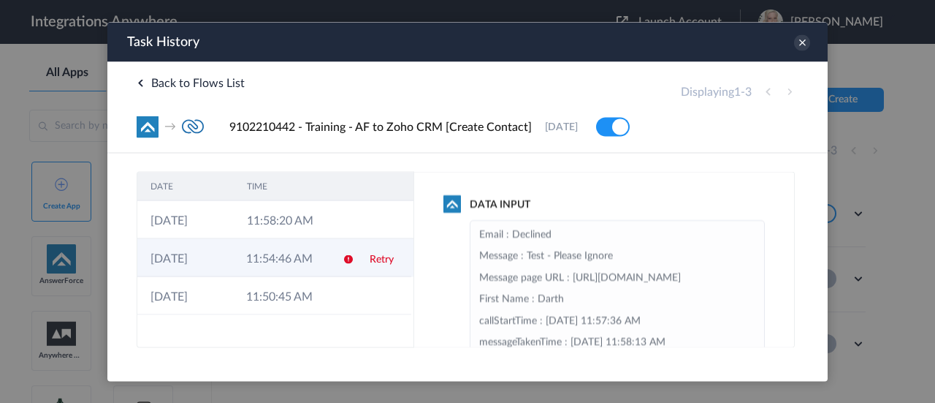
click at [331, 258] on td at bounding box center [343, 257] width 28 height 38
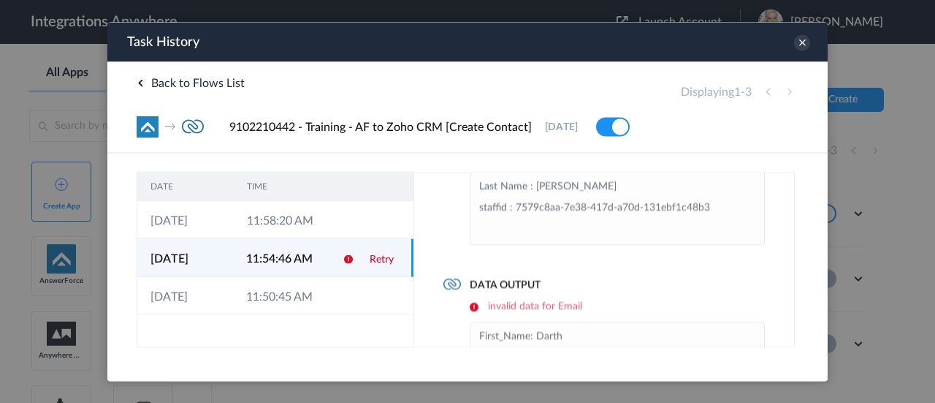
scroll to position [219, 0]
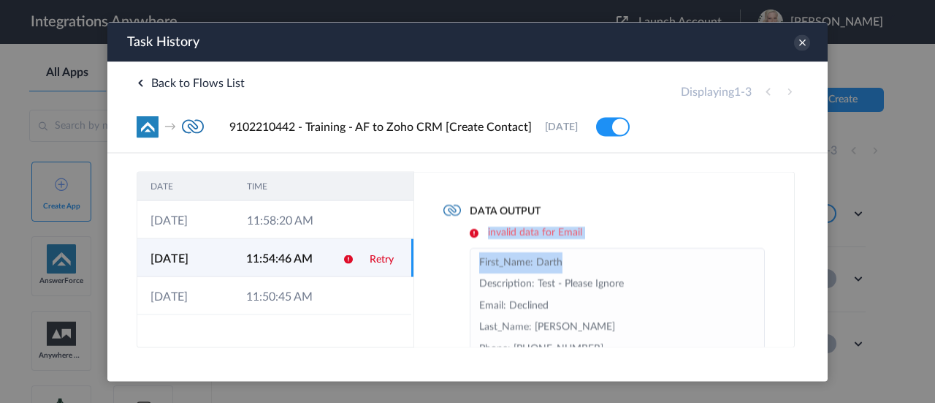
drag, startPoint x: 481, startPoint y: 232, endPoint x: 601, endPoint y: 241, distance: 119.5
click at [601, 241] on div "Data Output invalid data for Email First_Name: Darth Description: Test - Please…" at bounding box center [603, 294] width 321 height 181
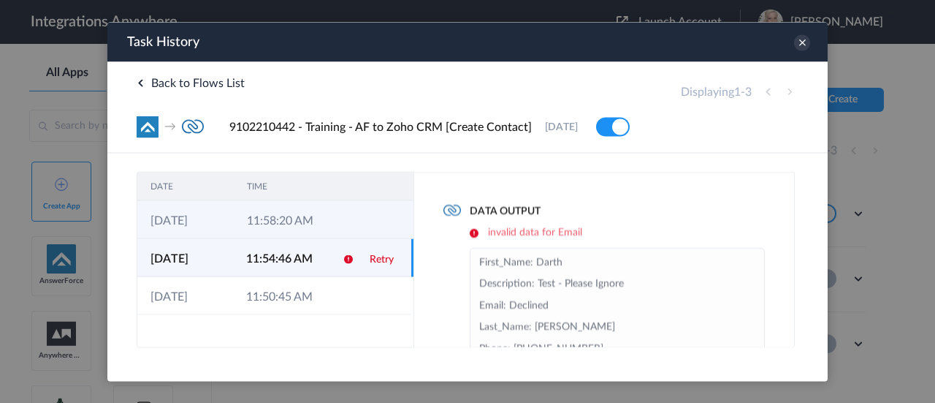
click at [253, 222] on td "11:58:20 AM" at bounding box center [282, 219] width 96 height 38
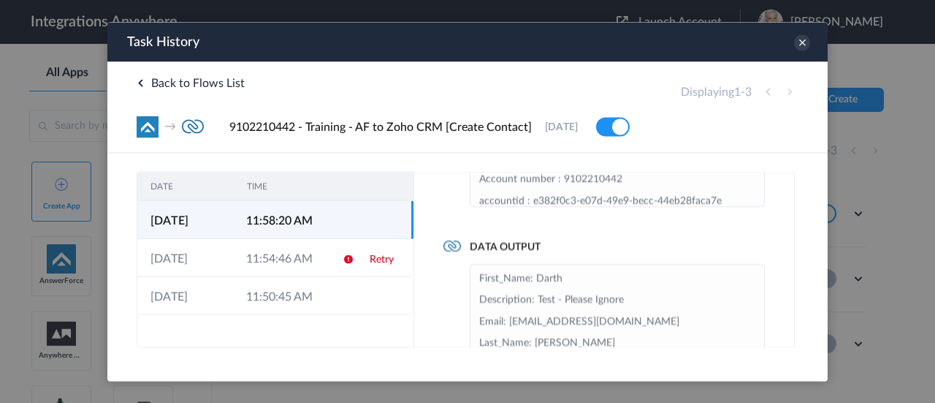
scroll to position [262, 0]
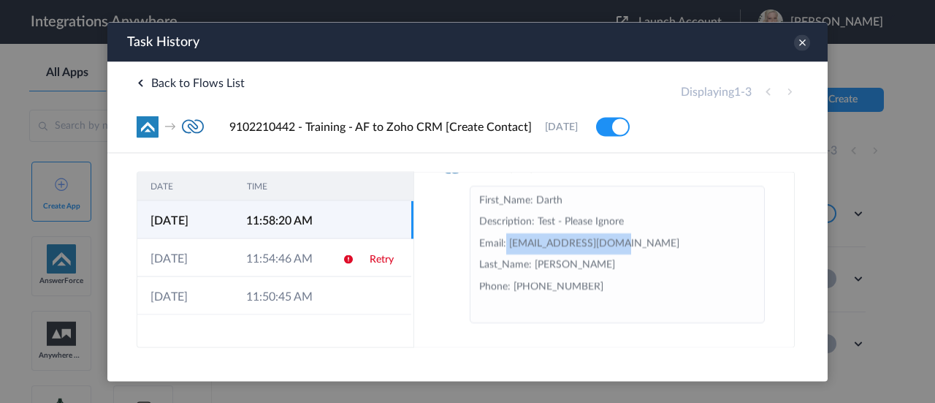
drag, startPoint x: 506, startPoint y: 244, endPoint x: 638, endPoint y: 246, distance: 131.5
click at [638, 246] on li "First_Name: Darth Description: Test - Please Ignore Email: [EMAIL_ADDRESS][DOMA…" at bounding box center [617, 254] width 276 height 129
click at [804, 41] on icon at bounding box center [802, 42] width 16 height 16
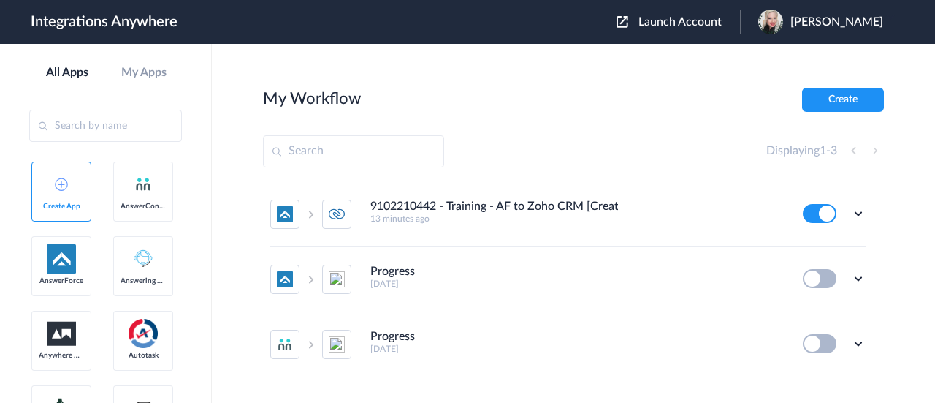
click at [823, 19] on div "[PERSON_NAME]" at bounding box center [828, 21] width 140 height 25
click at [693, 58] on main "My Workflow Create Displaying 1 - 3 9102210442 - Training - AF to Zoho CRM [Cre…" at bounding box center [573, 223] width 723 height 359
click at [844, 21] on span "[PERSON_NAME]" at bounding box center [836, 22] width 93 height 14
click at [695, 83] on main "My Workflow Create Displaying 1 - 3 9102210442 - Training - AF to Zoho CRM [Cre…" at bounding box center [573, 223] width 723 height 359
drag, startPoint x: 846, startPoint y: 213, endPoint x: 840, endPoint y: 204, distance: 10.5
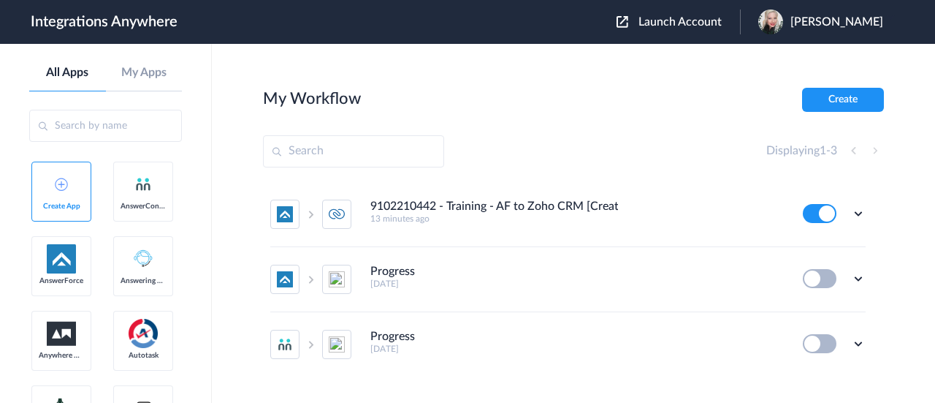
click at [851, 213] on icon at bounding box center [858, 213] width 15 height 15
click at [799, 296] on span "Delete" at bounding box center [813, 301] width 29 height 10
click at [799, 296] on span "Are you sure?" at bounding box center [808, 307] width 52 height 23
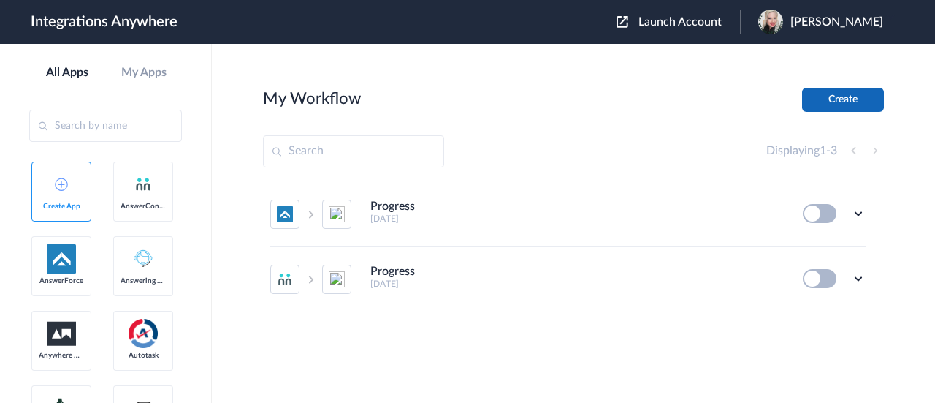
click at [840, 97] on button "Create" at bounding box center [843, 100] width 82 height 24
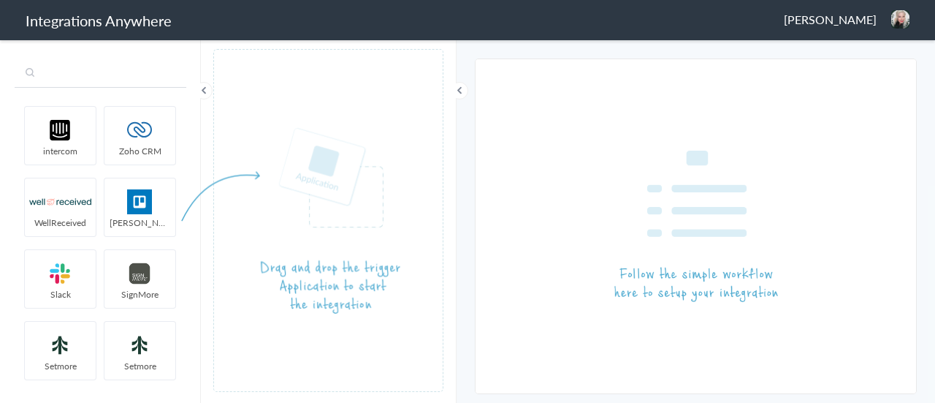
click at [114, 73] on input "text" at bounding box center [101, 74] width 172 height 28
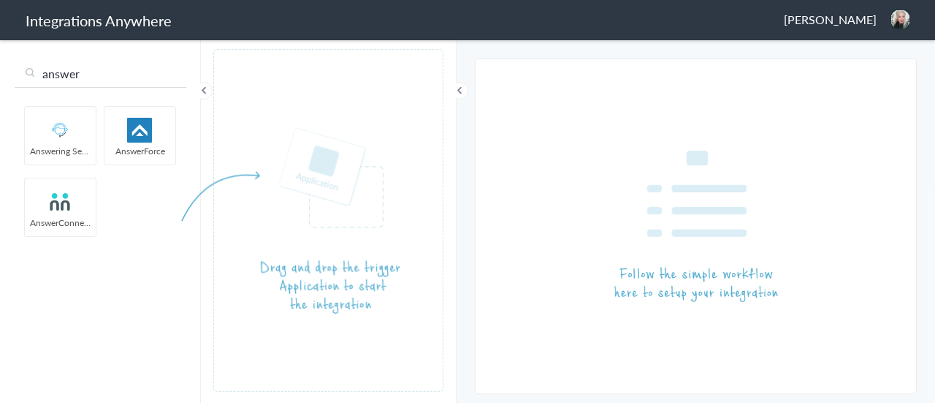
type input "answer"
click at [134, 125] on img at bounding box center [140, 130] width 62 height 25
click at [141, 135] on img at bounding box center [140, 130] width 62 height 25
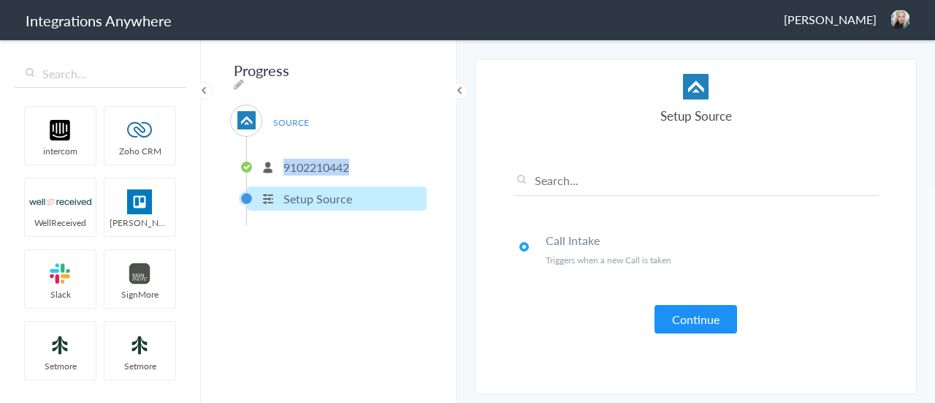
drag, startPoint x: 357, startPoint y: 159, endPoint x: 282, endPoint y: 161, distance: 75.3
click at [282, 161] on li "9102210442" at bounding box center [337, 167] width 180 height 24
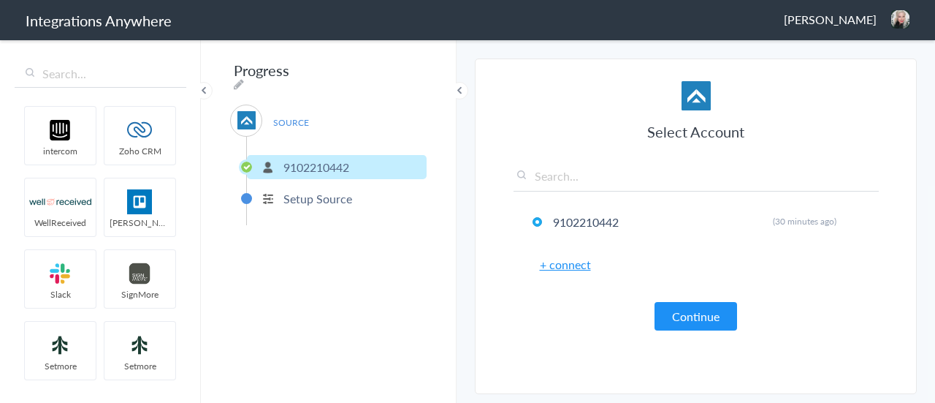
click at [627, 296] on div "Select Account 9102210442 Rename Delete (30 minutes ago) + connect Continue" at bounding box center [696, 205] width 365 height 249
click at [680, 311] on button "Continue" at bounding box center [696, 316] width 83 height 28
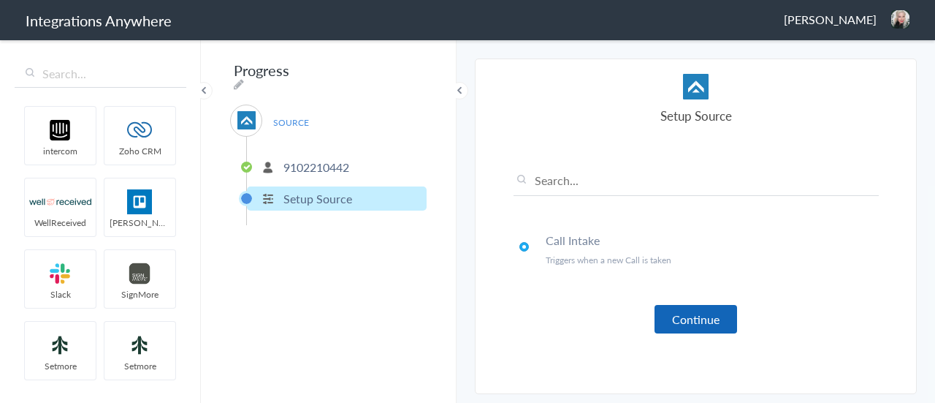
click at [695, 322] on button "Continue" at bounding box center [696, 319] width 83 height 28
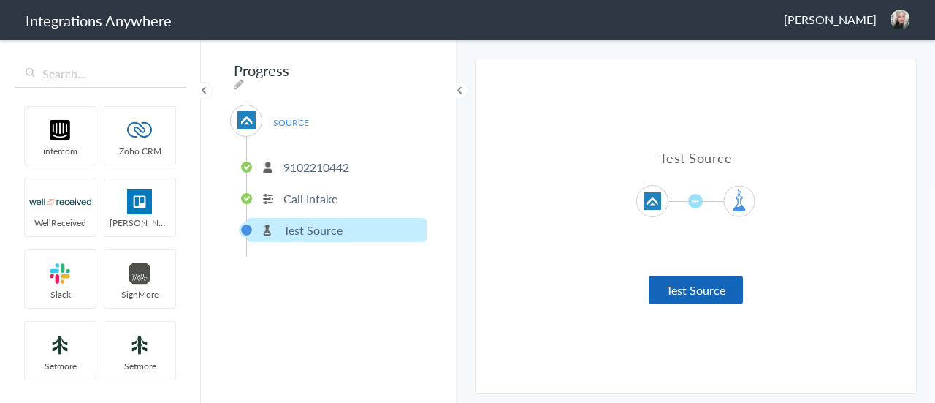
click at [675, 289] on button "Test Source" at bounding box center [696, 289] width 94 height 28
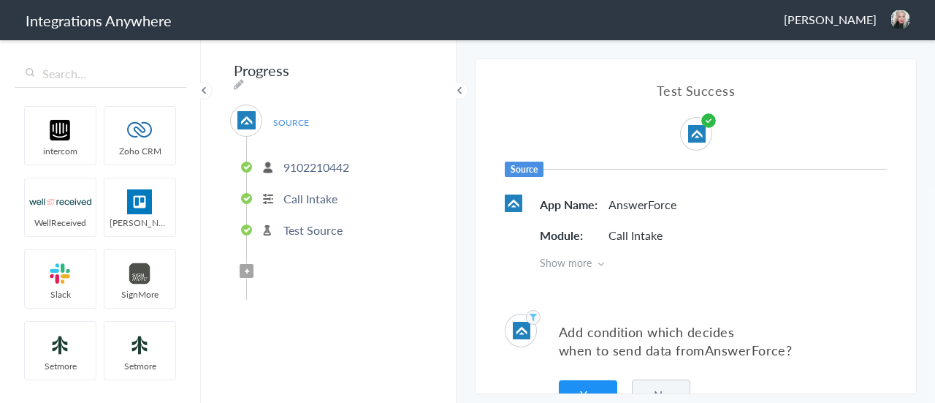
scroll to position [35, 0]
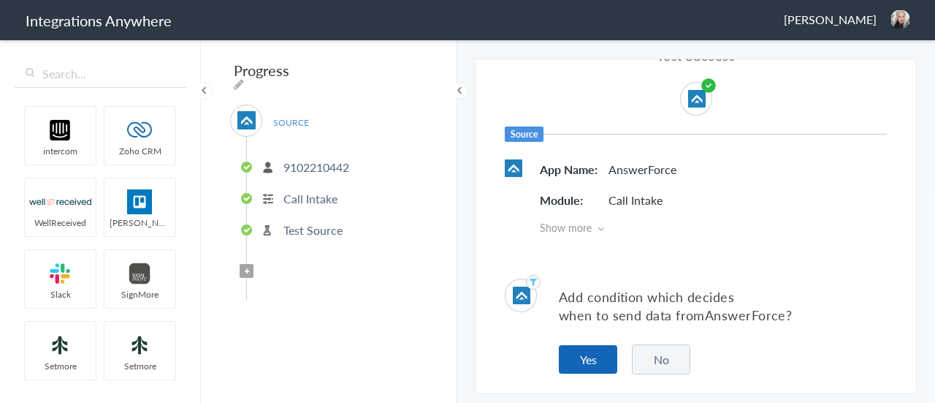
click at [595, 351] on button "Yes" at bounding box center [588, 359] width 58 height 28
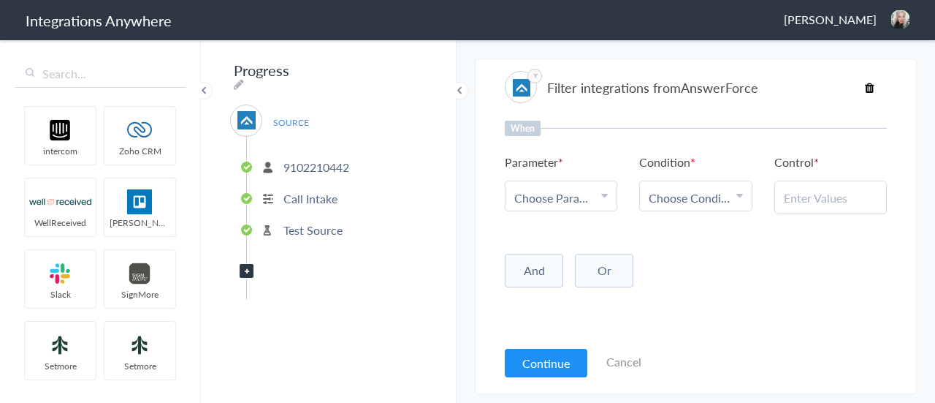
click at [598, 195] on div "Choose Parameter" at bounding box center [561, 197] width 94 height 17
click at [568, 195] on span "Choose Parameter" at bounding box center [555, 197] width 83 height 17
click at [570, 173] on li "Parameter Choose Parameter First Name Last Name Email Phone Call Start Time Acc…" at bounding box center [561, 182] width 113 height 58
click at [565, 213] on div "When Parameter Choose Parameter First Name Last Name Email Phone Call Start Tim…" at bounding box center [696, 229] width 382 height 217
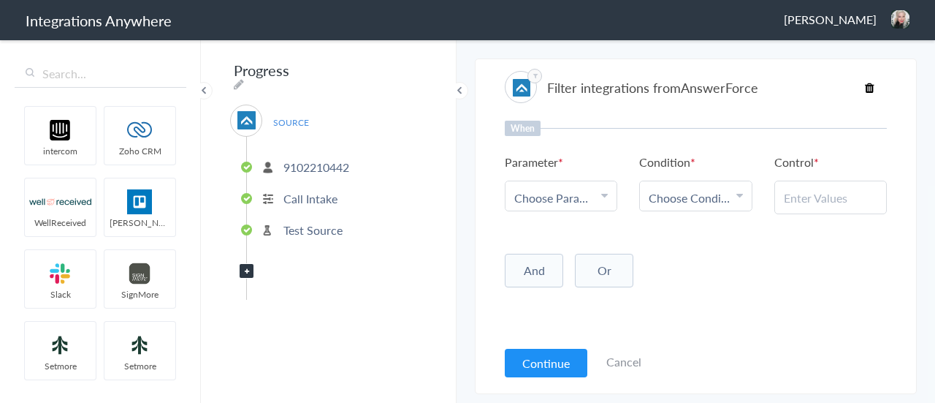
click at [567, 185] on link "Choose Parameter" at bounding box center [561, 195] width 111 height 29
click at [561, 238] on input "text" at bounding box center [561, 237] width 111 height 31
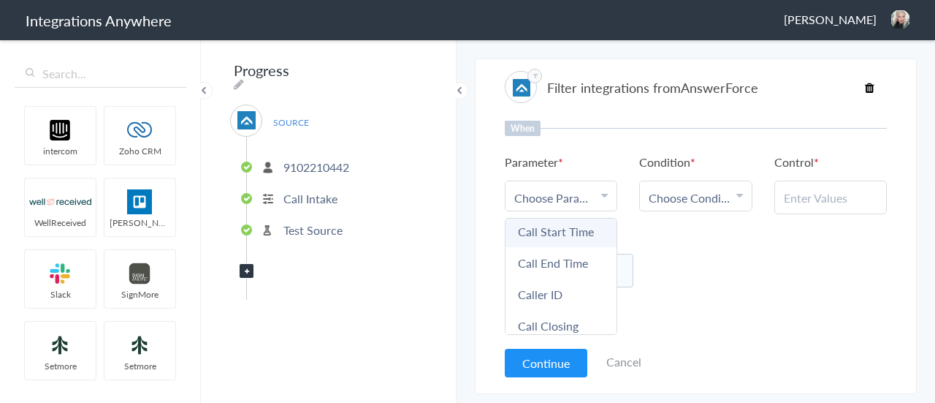
scroll to position [60, 0]
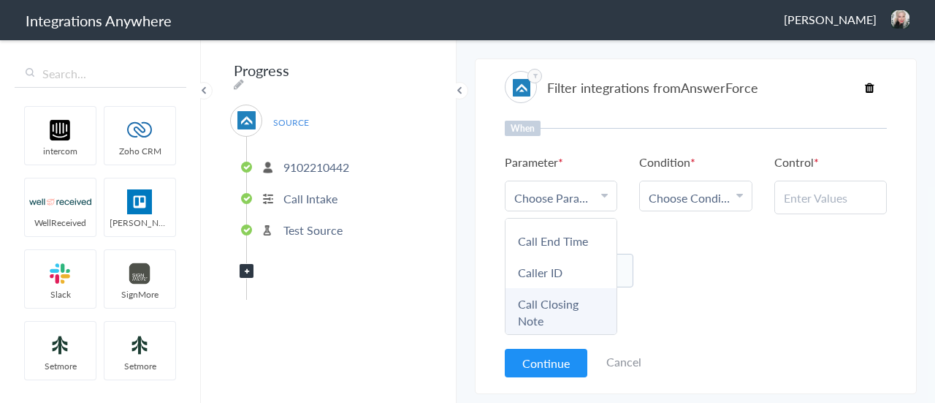
type input "call"
click at [564, 302] on link "Call Closing Note" at bounding box center [561, 312] width 111 height 48
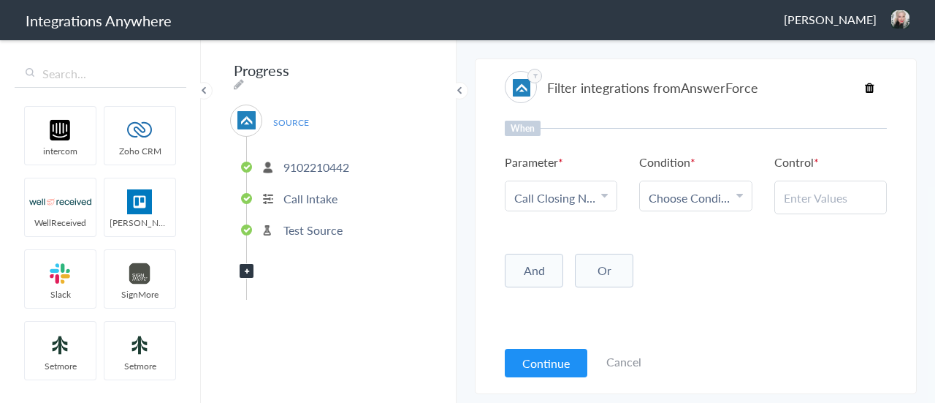
click at [690, 202] on span "Choose Condition" at bounding box center [690, 197] width 83 height 17
click at [685, 281] on link "Does Not Exists" at bounding box center [695, 275] width 111 height 31
click at [557, 362] on button "Continue" at bounding box center [546, 362] width 83 height 28
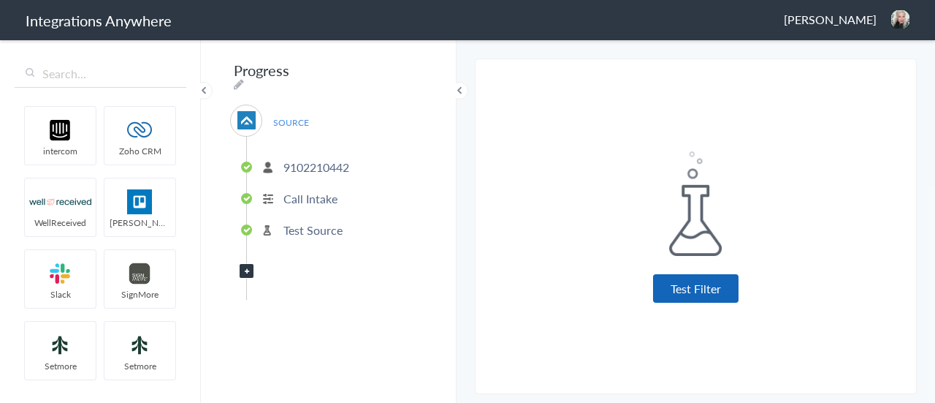
click at [690, 290] on button "Test Filter" at bounding box center [695, 288] width 85 height 28
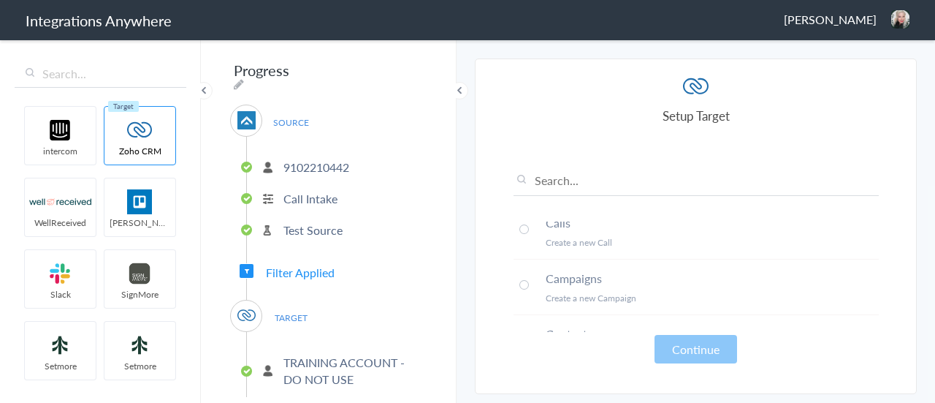
scroll to position [146, 0]
click at [525, 267] on span at bounding box center [523, 266] width 9 height 9
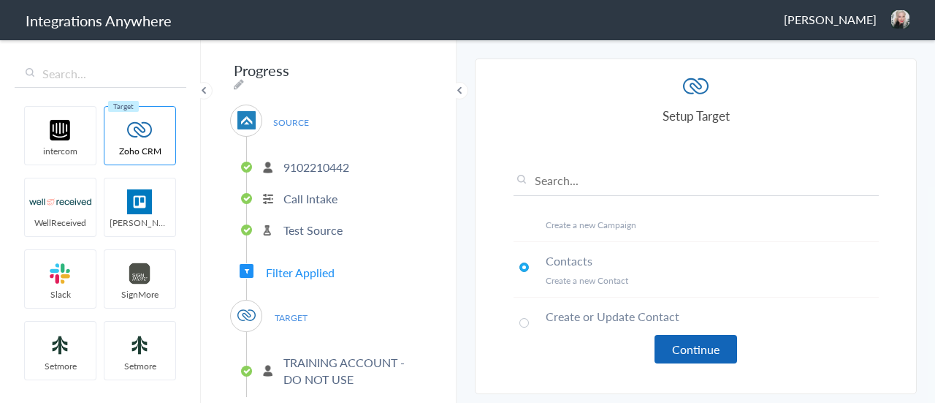
click at [683, 343] on button "Continue" at bounding box center [696, 349] width 83 height 28
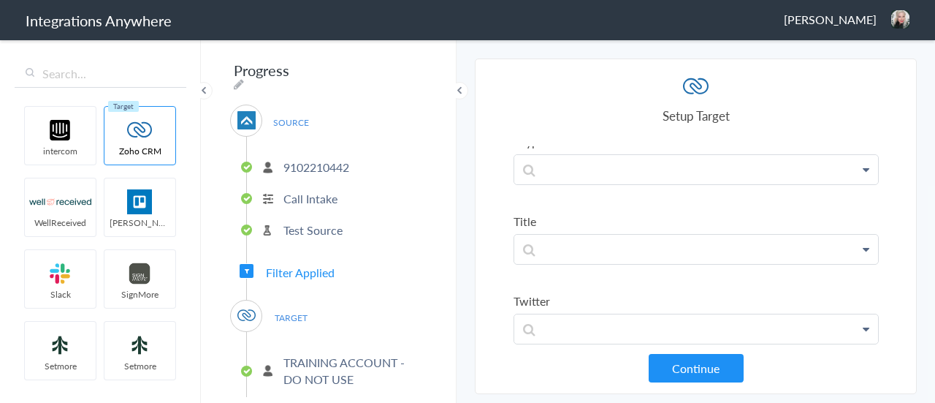
scroll to position [2624, 0]
click at [712, 364] on button "Continue" at bounding box center [696, 368] width 95 height 28
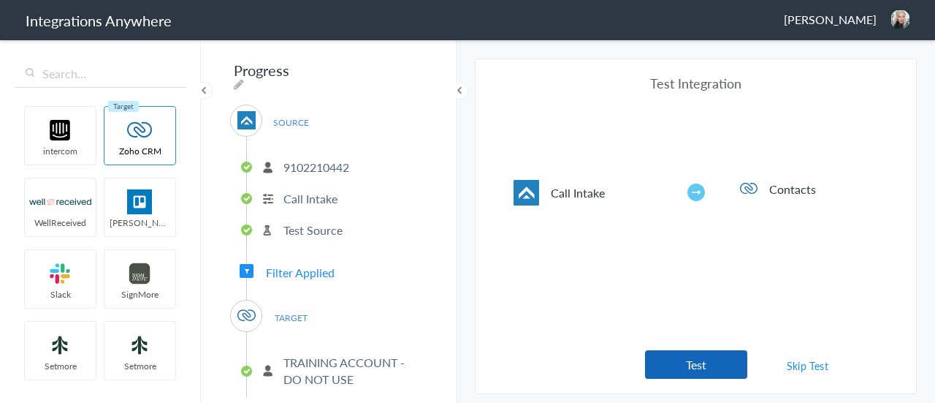
click at [709, 369] on button "Test" at bounding box center [696, 364] width 102 height 28
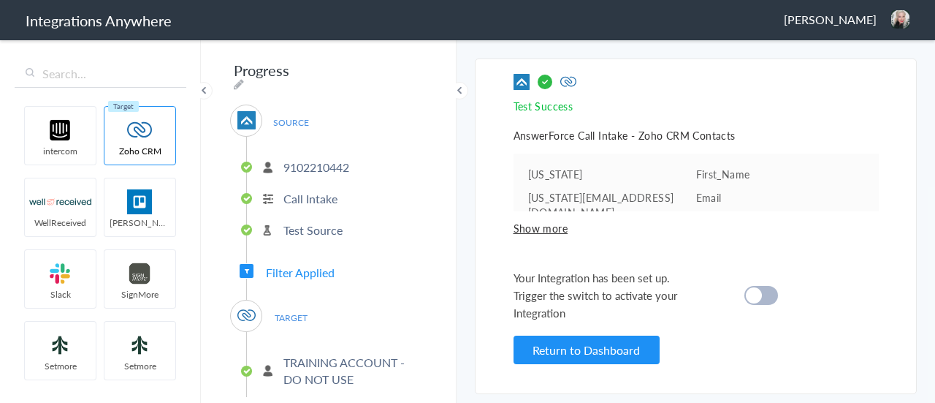
click at [762, 289] on div at bounding box center [761, 295] width 34 height 19
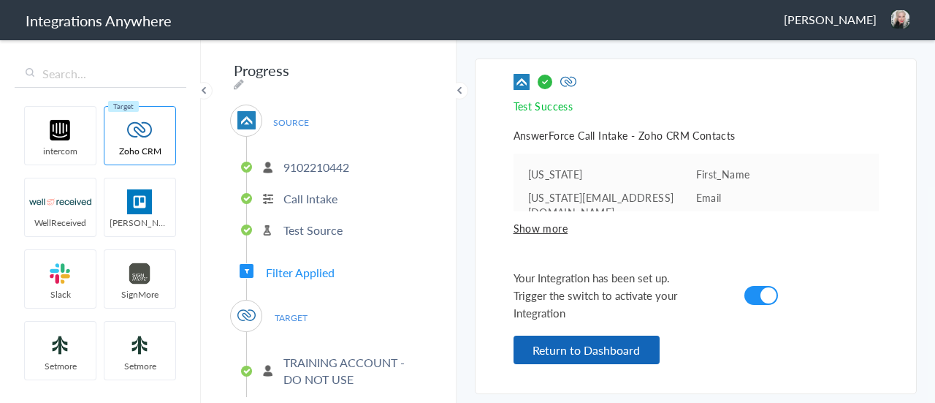
click at [624, 343] on button "Return to Dashboard" at bounding box center [587, 349] width 146 height 28
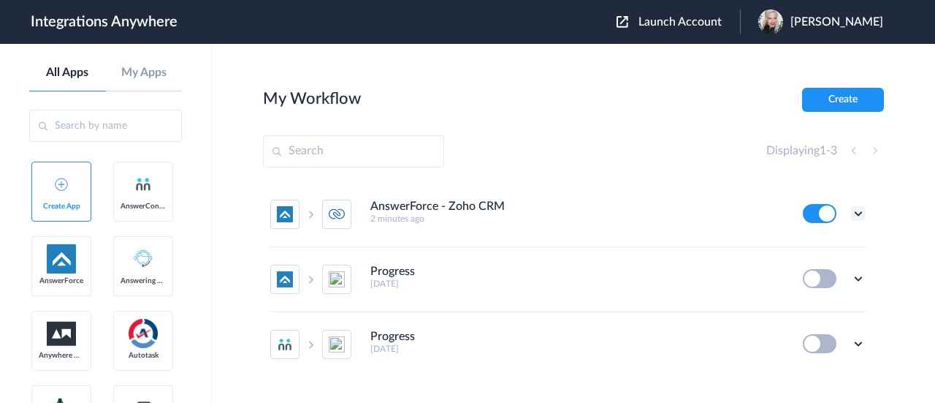
click at [851, 210] on icon at bounding box center [858, 213] width 15 height 15
click at [826, 271] on link "Task history" at bounding box center [817, 274] width 70 height 10
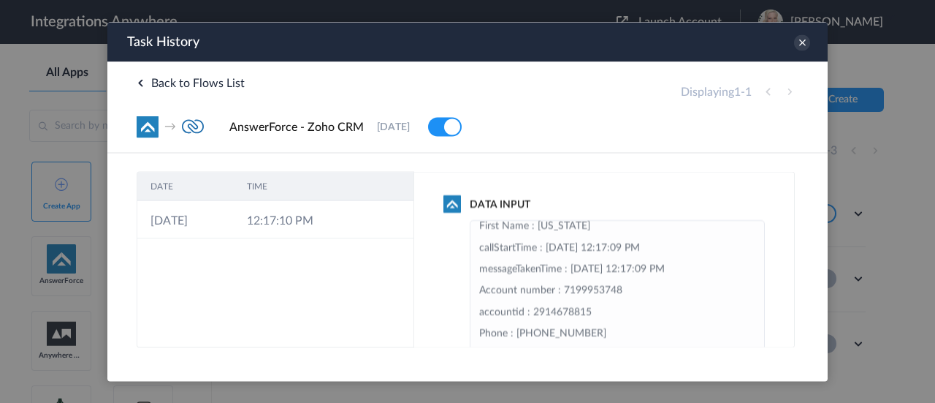
scroll to position [137, 0]
click at [803, 45] on icon at bounding box center [802, 42] width 16 height 16
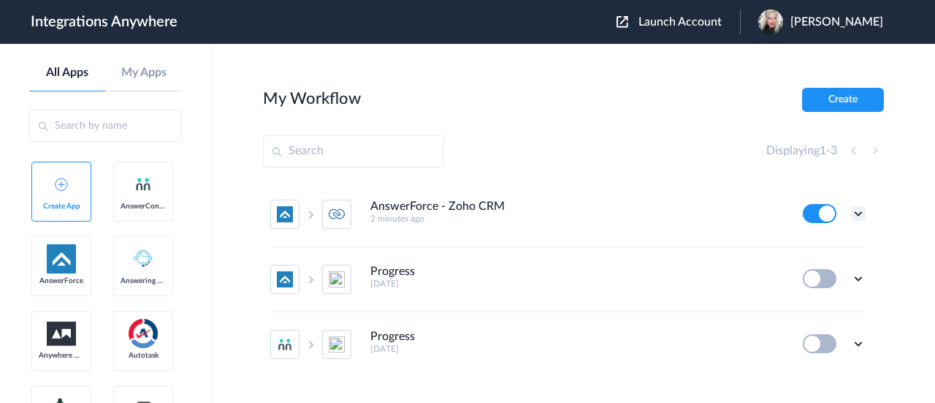
click at [851, 211] on icon at bounding box center [858, 213] width 15 height 15
click at [832, 272] on link "Task history" at bounding box center [817, 274] width 70 height 10
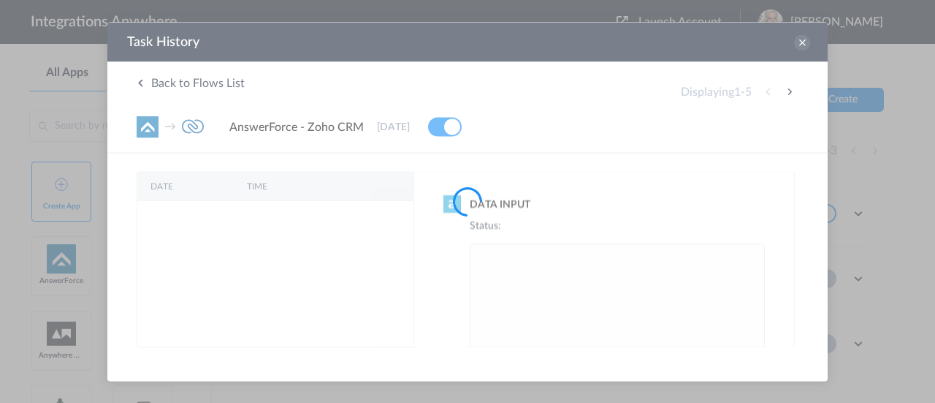
scroll to position [0, 0]
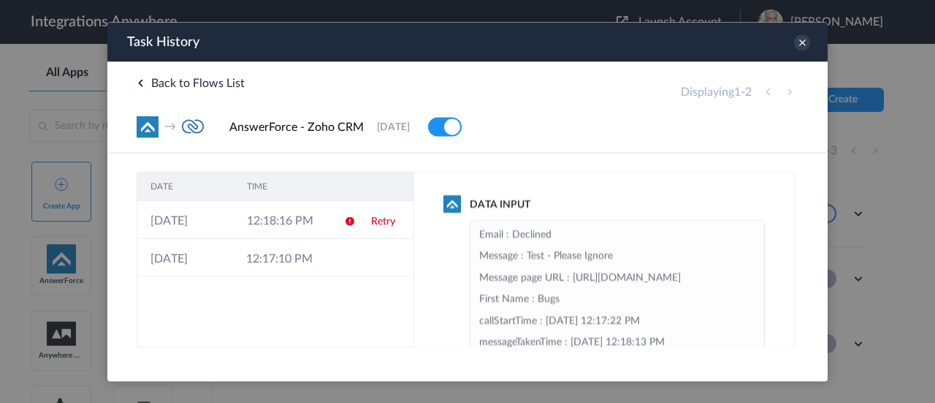
click at [386, 224] on link "Retry" at bounding box center [383, 221] width 24 height 10
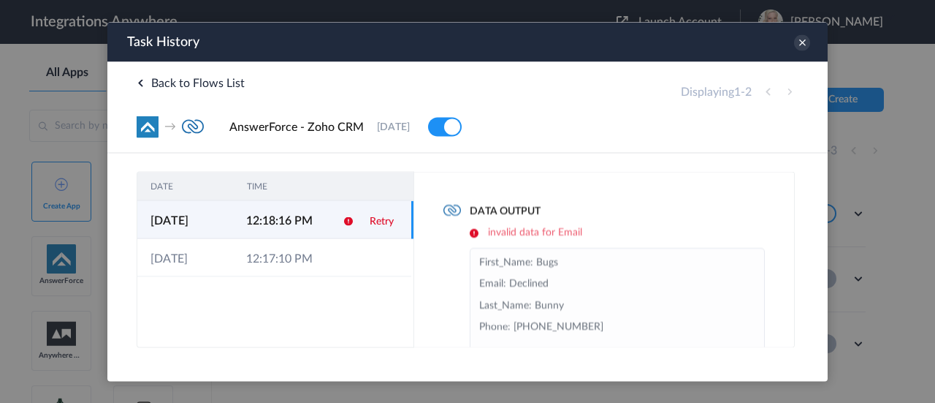
scroll to position [260, 0]
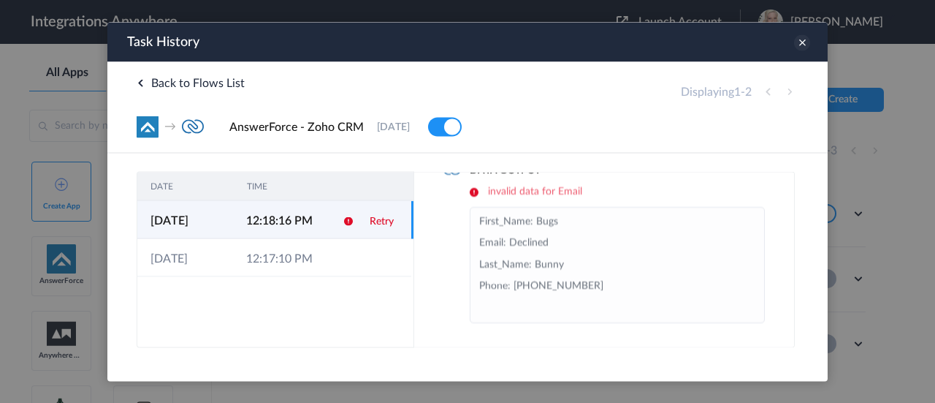
click at [802, 40] on icon at bounding box center [802, 42] width 16 height 16
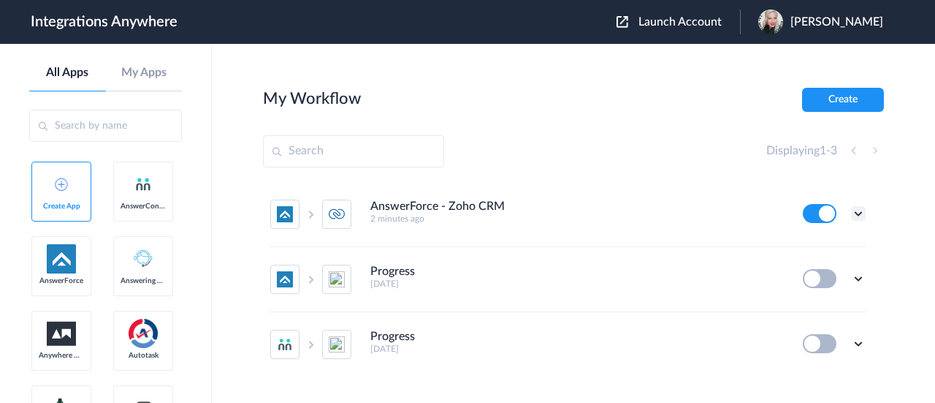
click at [851, 214] on icon at bounding box center [858, 213] width 15 height 15
click at [818, 240] on li "Edit" at bounding box center [818, 247] width 95 height 27
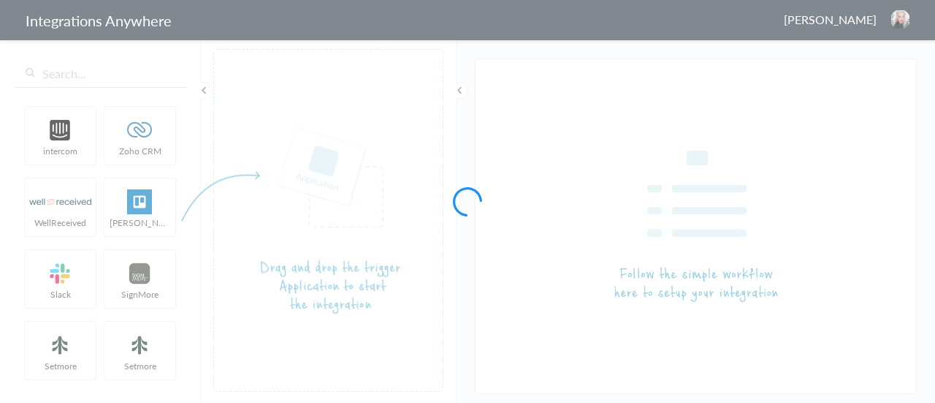
type input "AnswerForce - Zoho CRM"
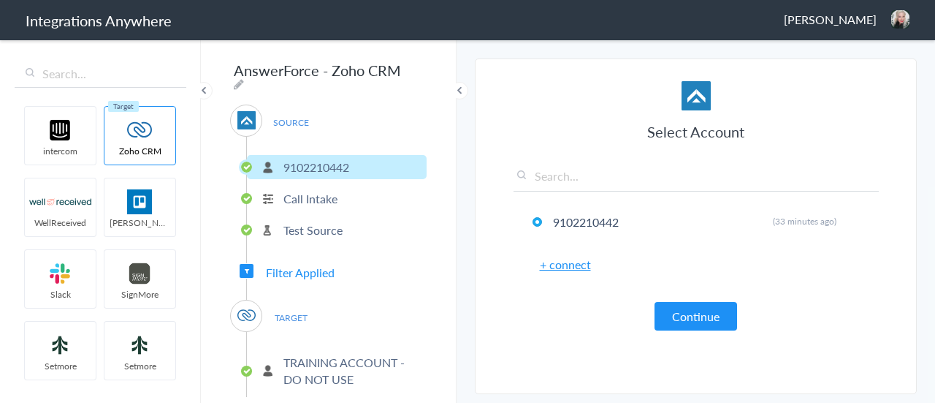
click at [320, 194] on p "Call Intake" at bounding box center [310, 198] width 54 height 17
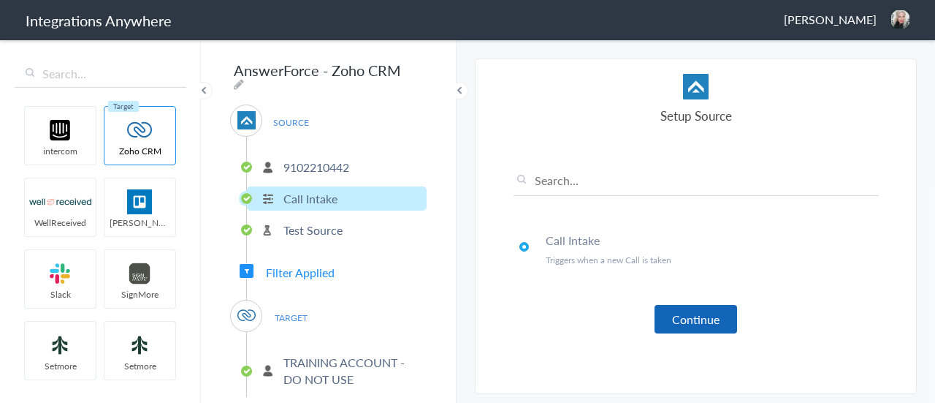
click at [687, 312] on button "Continue" at bounding box center [696, 319] width 83 height 28
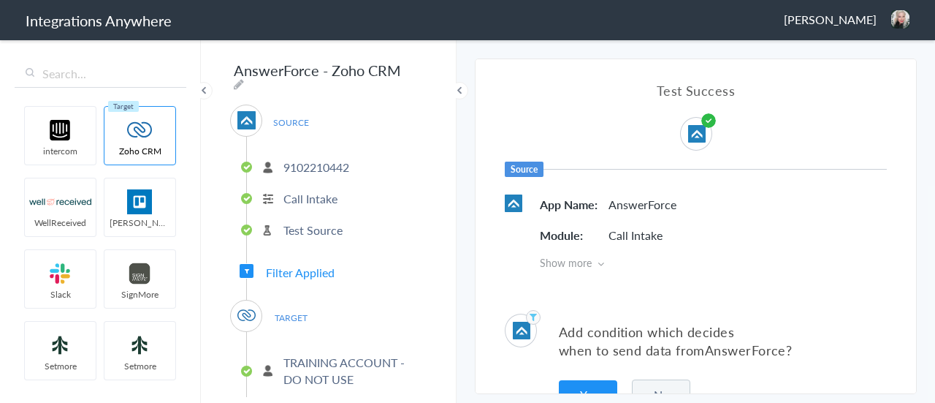
scroll to position [35, 0]
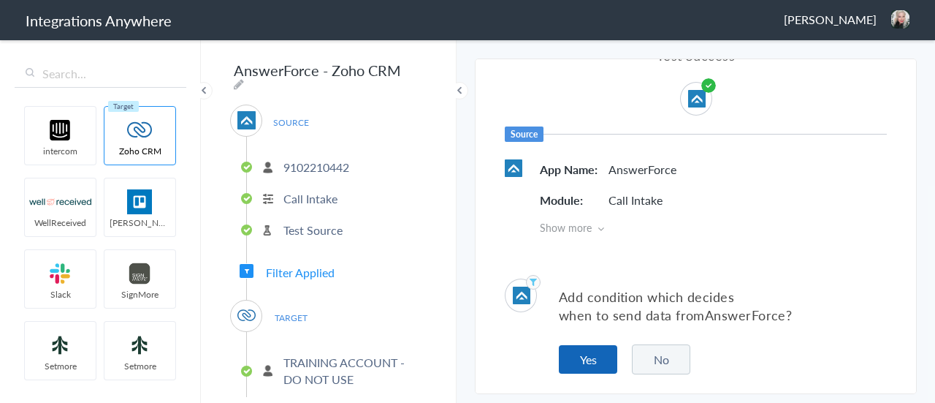
click at [602, 354] on button "Yes" at bounding box center [588, 359] width 58 height 28
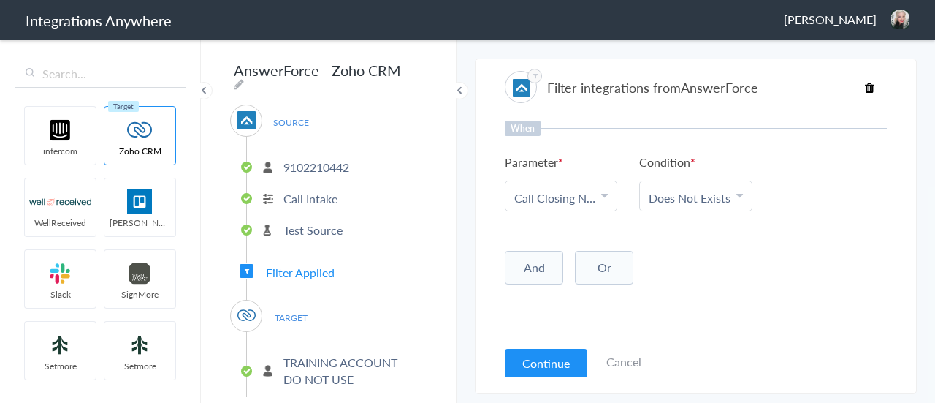
click at [621, 362] on link "Cancel" at bounding box center [623, 361] width 35 height 17
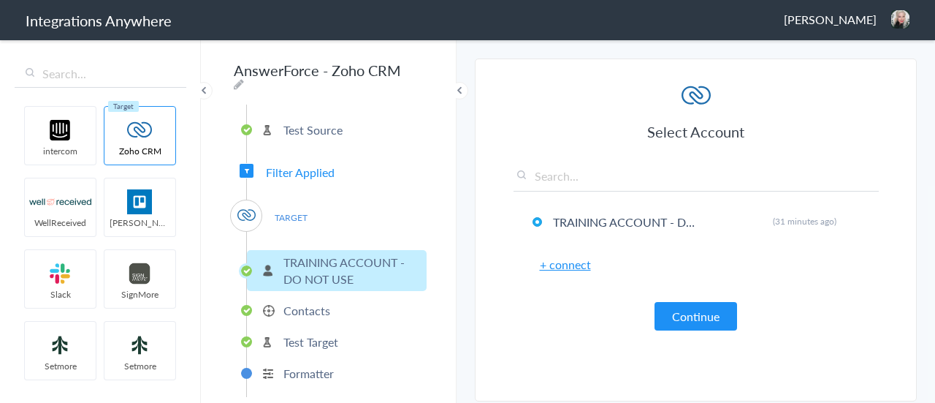
scroll to position [101, 0]
click at [311, 302] on p "Contacts" at bounding box center [306, 309] width 47 height 17
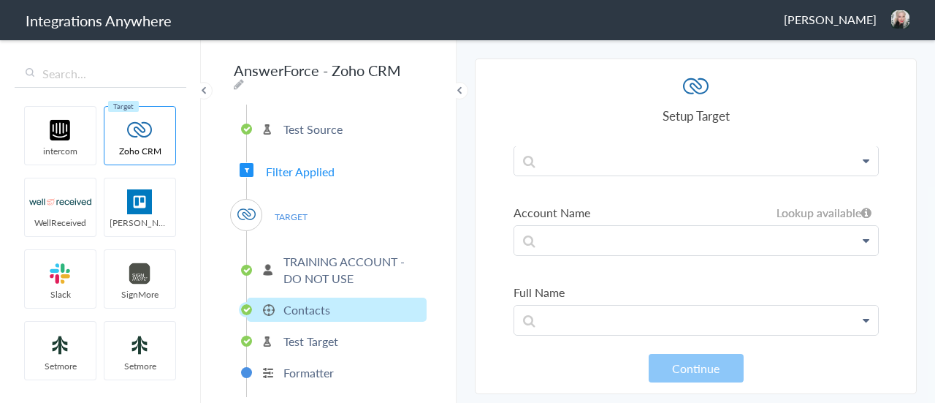
scroll to position [365, 0]
click at [323, 364] on p "Formatter" at bounding box center [308, 372] width 50 height 17
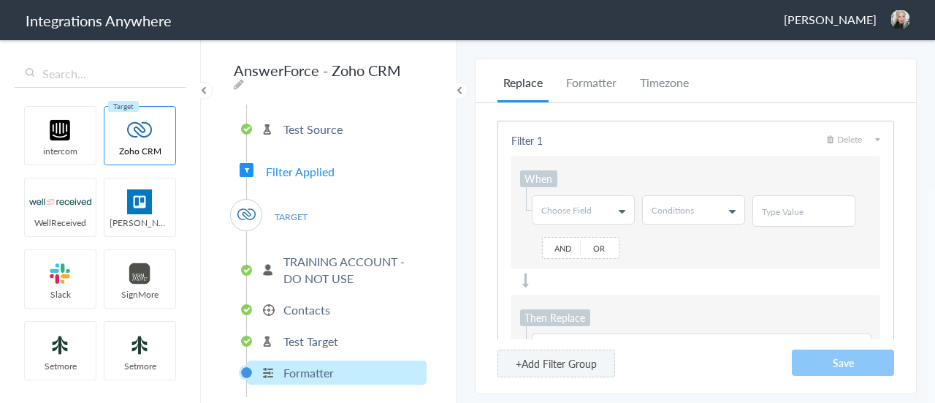
click at [596, 207] on link "Choose Field" at bounding box center [584, 210] width 102 height 28
click at [590, 232] on input "text" at bounding box center [583, 240] width 100 height 29
type input "email"
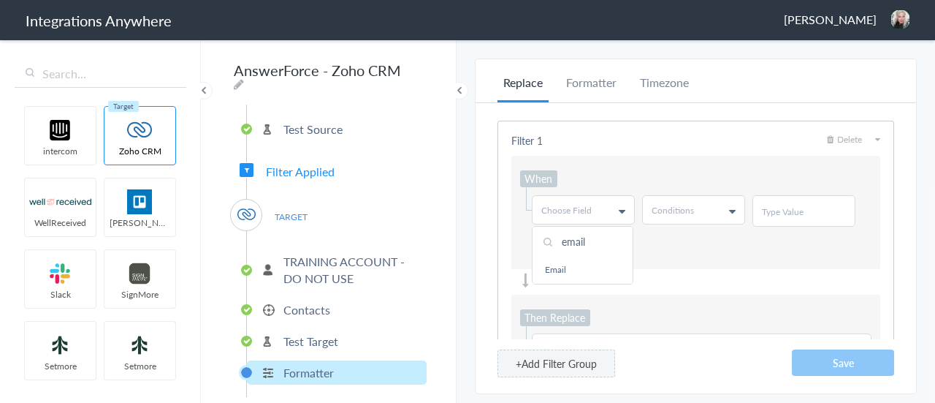
drag, startPoint x: 570, startPoint y: 268, endPoint x: 580, endPoint y: 267, distance: 10.3
click at [570, 268] on link "Email" at bounding box center [583, 269] width 100 height 27
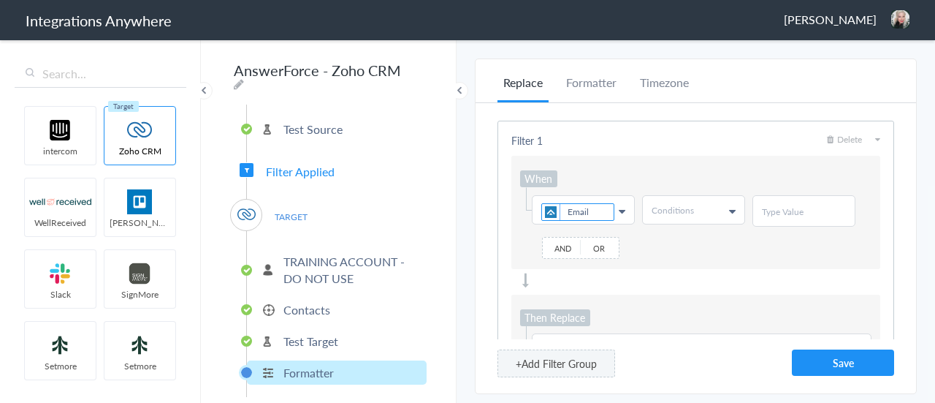
click at [701, 211] on link "Conditions" at bounding box center [694, 210] width 102 height 28
click at [691, 287] on link "Does Not Contains" at bounding box center [693, 296] width 100 height 27
click at [782, 202] on div at bounding box center [804, 210] width 103 height 31
click at [783, 208] on input "text" at bounding box center [804, 211] width 84 height 12
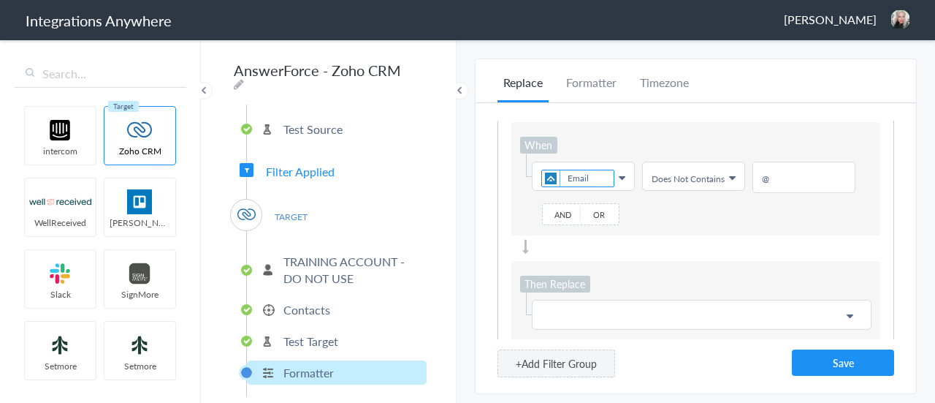
scroll to position [58, 0]
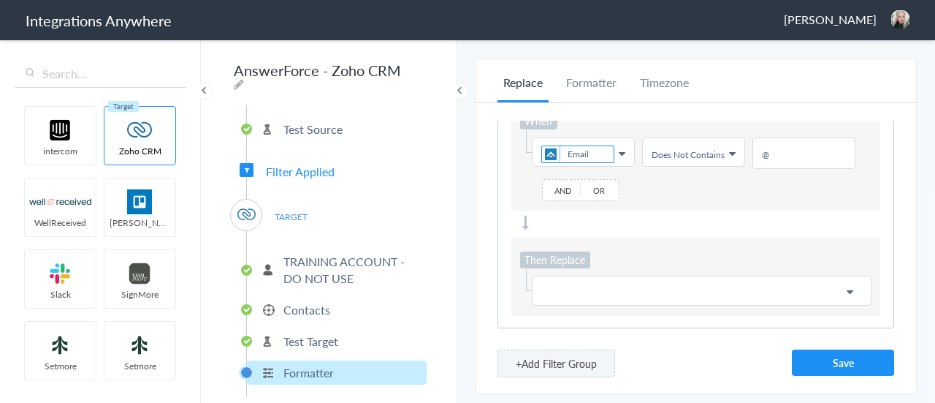
type input "@"
click at [562, 286] on p at bounding box center [701, 290] width 321 height 18
click at [617, 317] on input "text" at bounding box center [701, 322] width 337 height 31
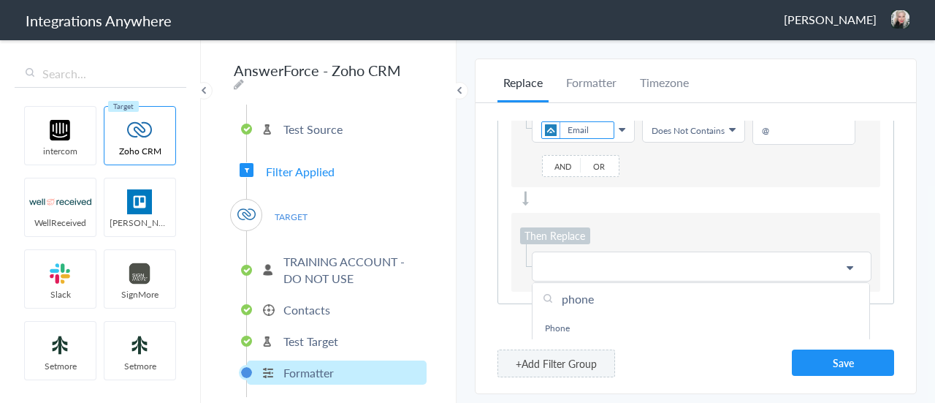
scroll to position [92, 0]
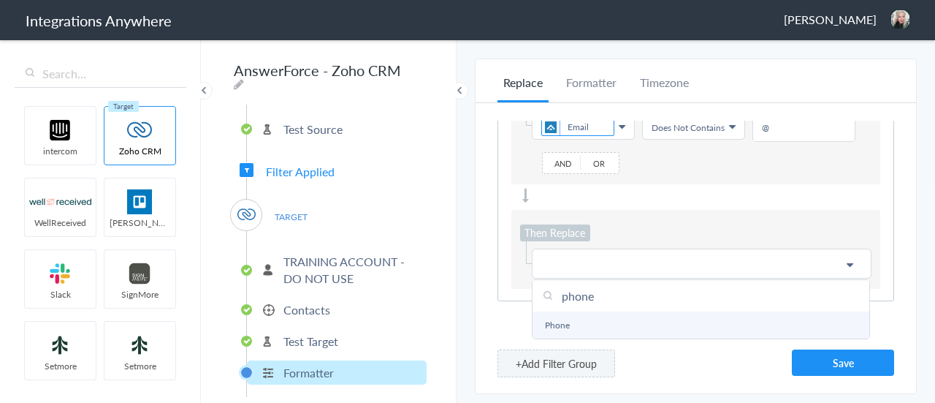
type input "phone"
click at [573, 315] on link "Phone" at bounding box center [701, 324] width 337 height 27
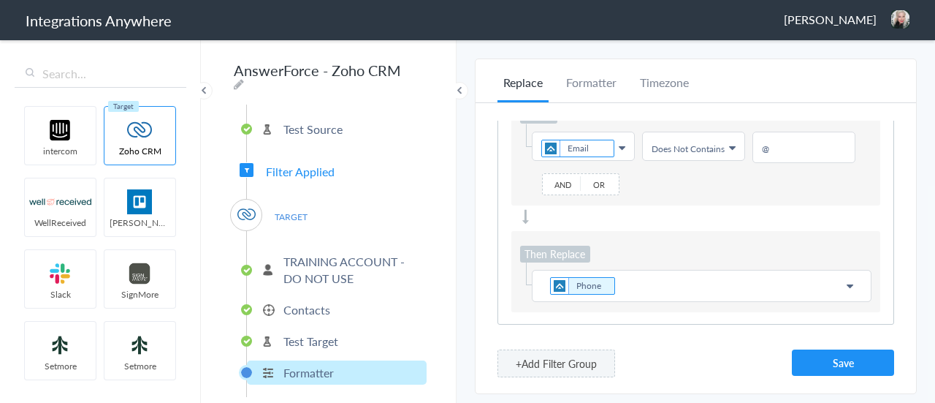
scroll to position [59, 0]
click at [640, 286] on p "Phone" at bounding box center [701, 290] width 321 height 20
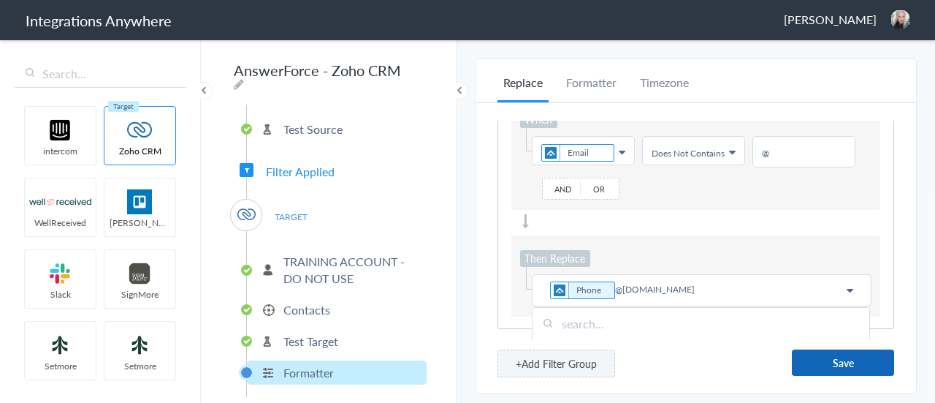
click at [846, 361] on button "Save" at bounding box center [843, 362] width 102 height 26
click at [856, 18] on span "[PERSON_NAME]" at bounding box center [830, 19] width 93 height 17
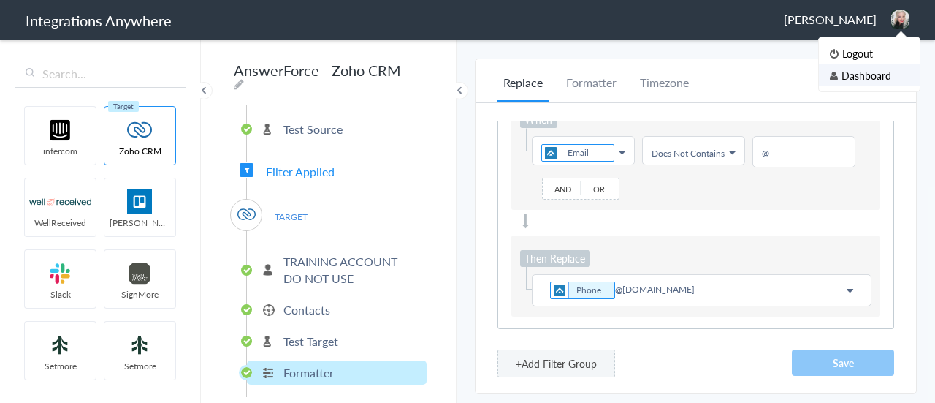
click at [859, 69] on li "Dashboard" at bounding box center [869, 75] width 101 height 22
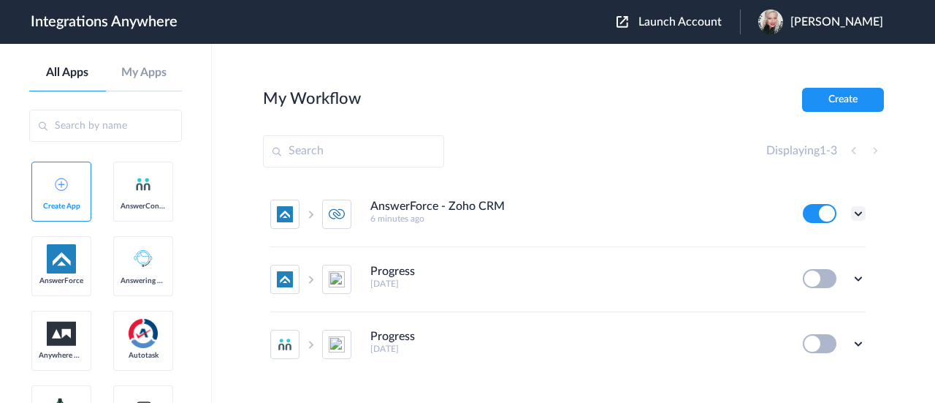
click at [851, 216] on icon at bounding box center [858, 213] width 15 height 15
click at [797, 245] on link "Edit" at bounding box center [799, 247] width 35 height 10
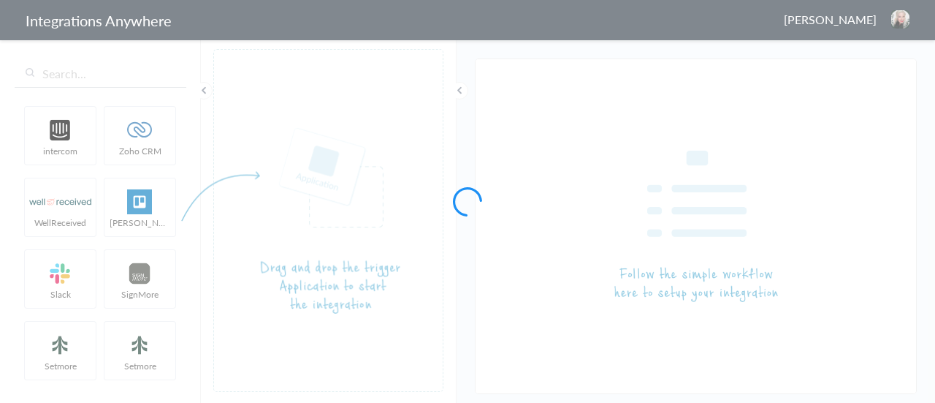
type input "AnswerForce - Zoho CRM"
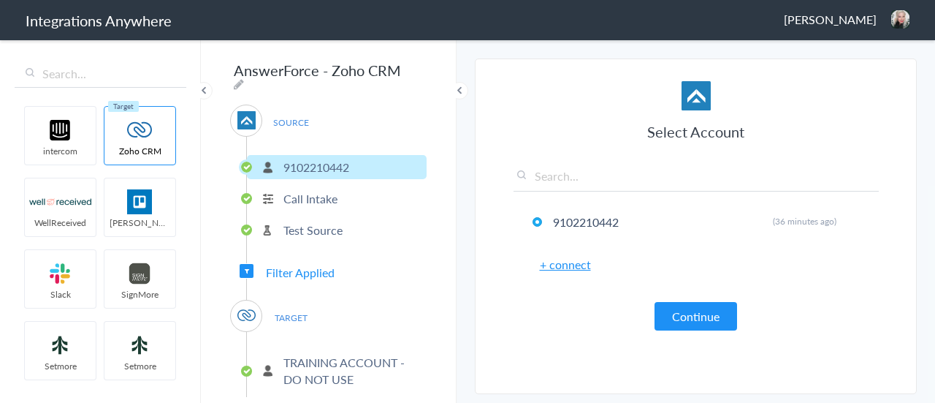
click at [864, 15] on span "[PERSON_NAME]" at bounding box center [830, 19] width 93 height 17
click at [869, 73] on li "Dashboard" at bounding box center [869, 75] width 101 height 22
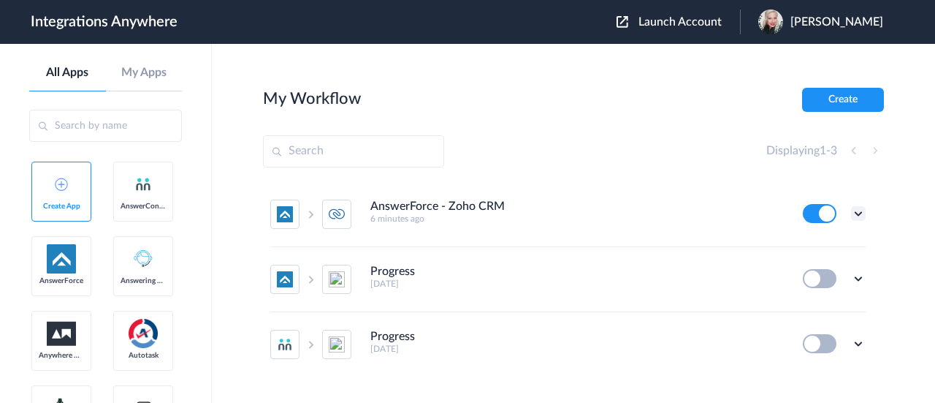
click at [851, 213] on icon at bounding box center [858, 213] width 15 height 15
click at [814, 270] on link "Task history" at bounding box center [817, 274] width 70 height 10
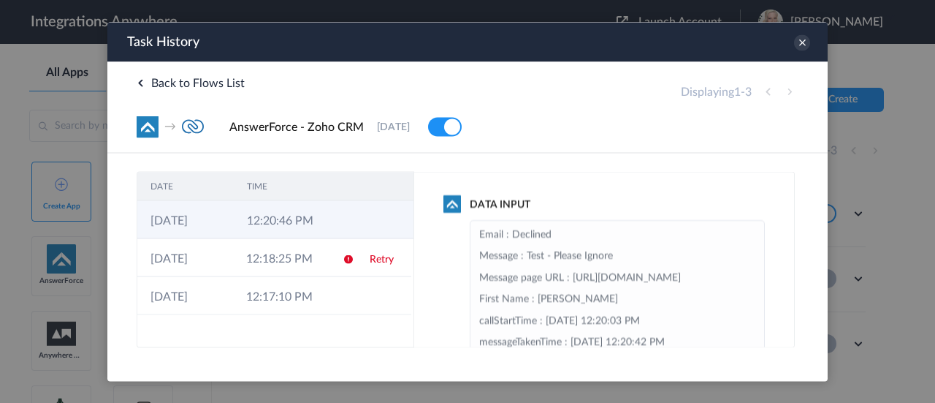
click at [291, 226] on td "12:20:46 PM" at bounding box center [282, 219] width 96 height 38
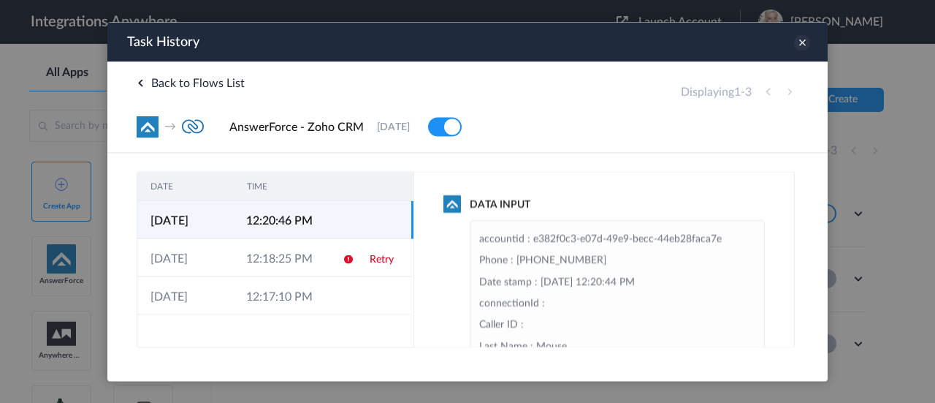
click at [800, 44] on icon at bounding box center [802, 42] width 16 height 16
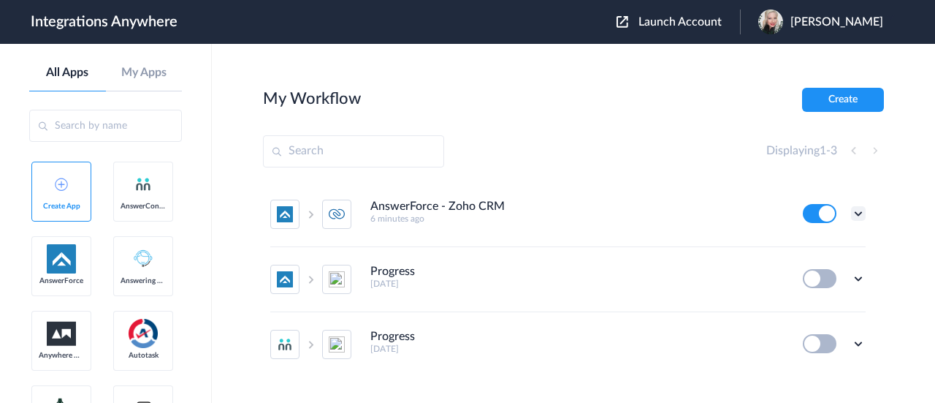
click at [851, 213] on icon at bounding box center [858, 213] width 15 height 15
click at [804, 244] on link "Edit" at bounding box center [799, 247] width 35 height 10
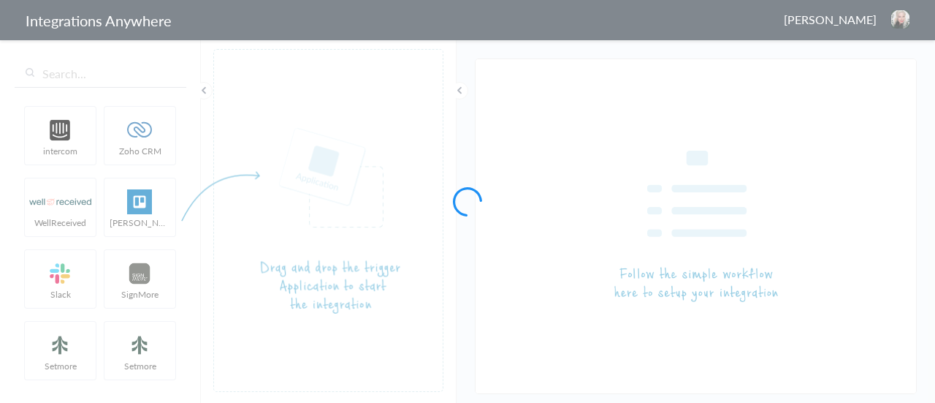
type input "AnswerForce - Zoho CRM"
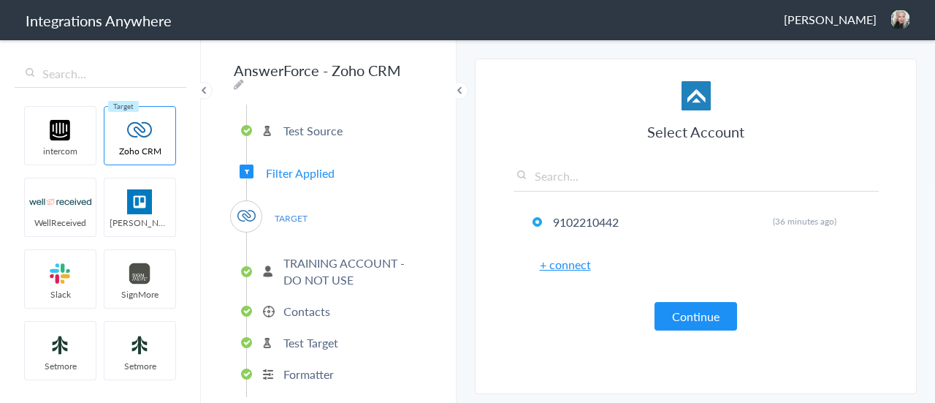
scroll to position [101, 0]
click at [317, 306] on p "Contacts" at bounding box center [306, 309] width 47 height 17
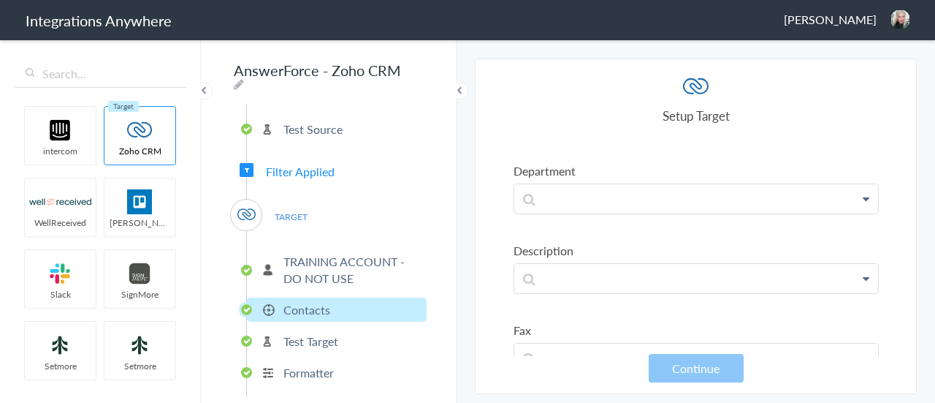
scroll to position [1315, 0]
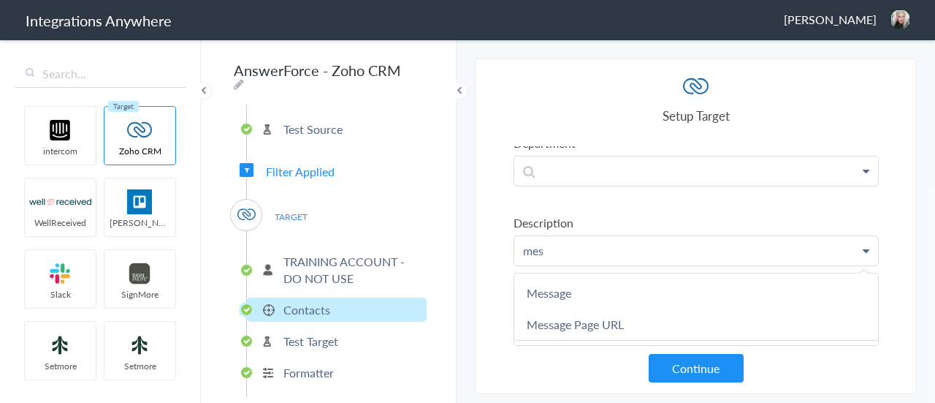
scroll to position [0, 0]
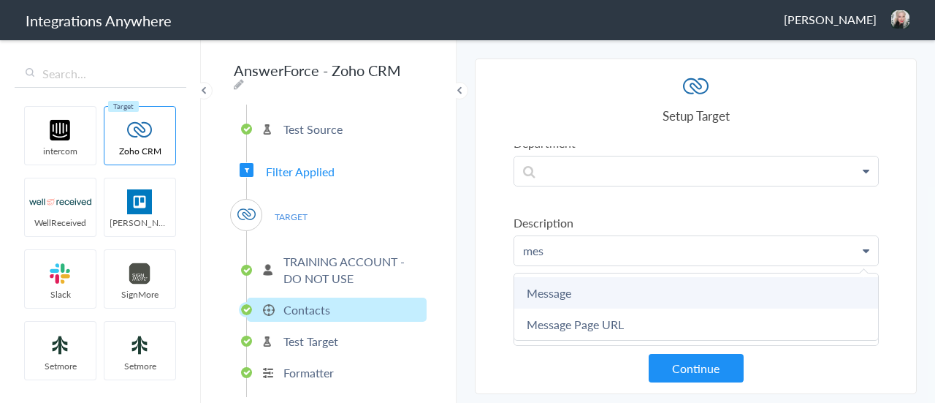
click at [0, 0] on link "Message" at bounding box center [0, 0] width 0 height 0
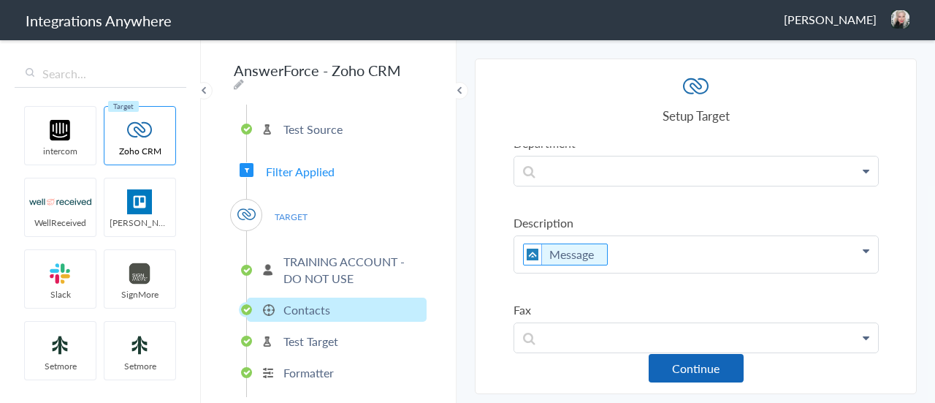
click at [700, 367] on button "Continue" at bounding box center [696, 368] width 95 height 28
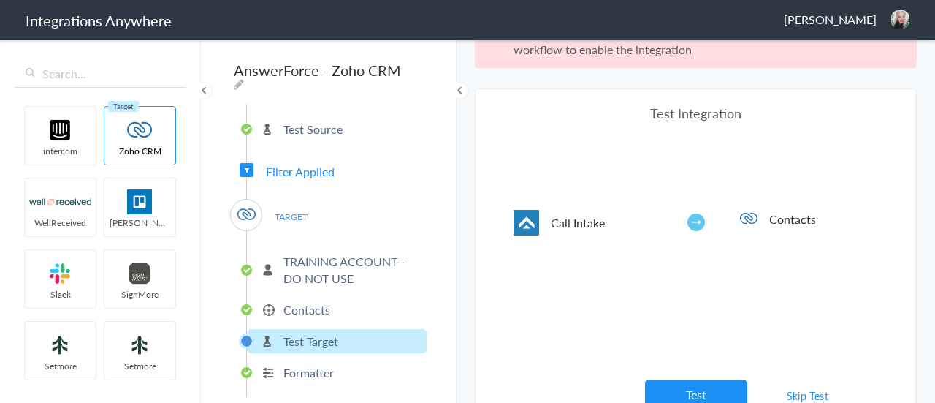
scroll to position [53, 0]
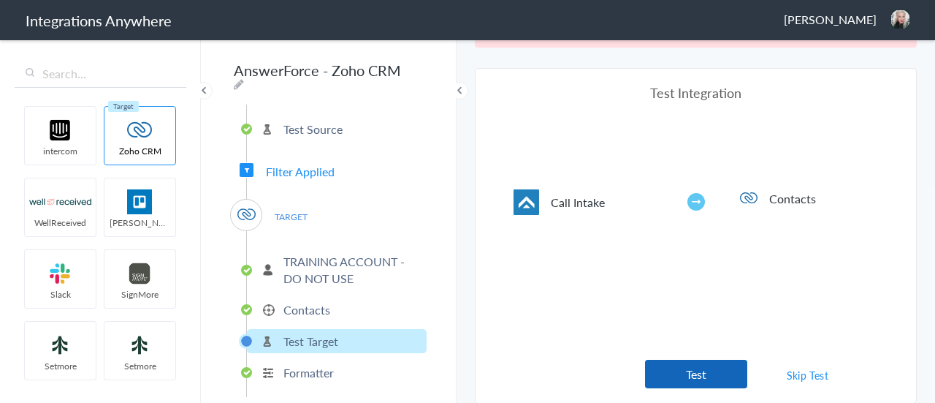
click at [695, 365] on button "Test" at bounding box center [696, 373] width 102 height 28
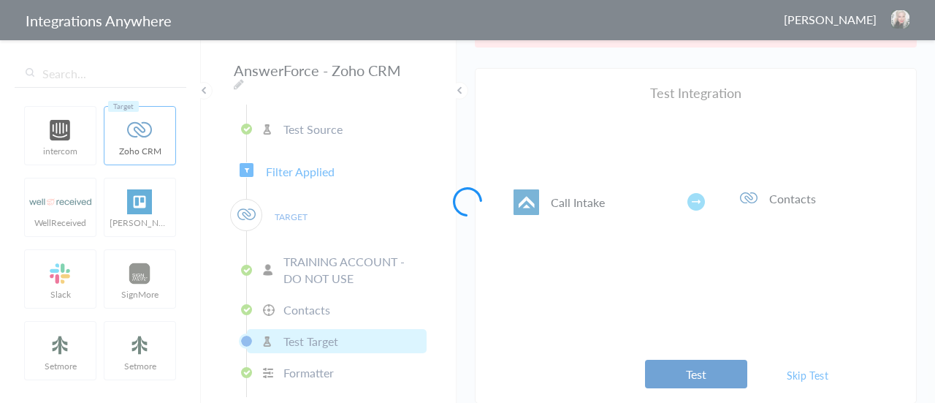
scroll to position [0, 0]
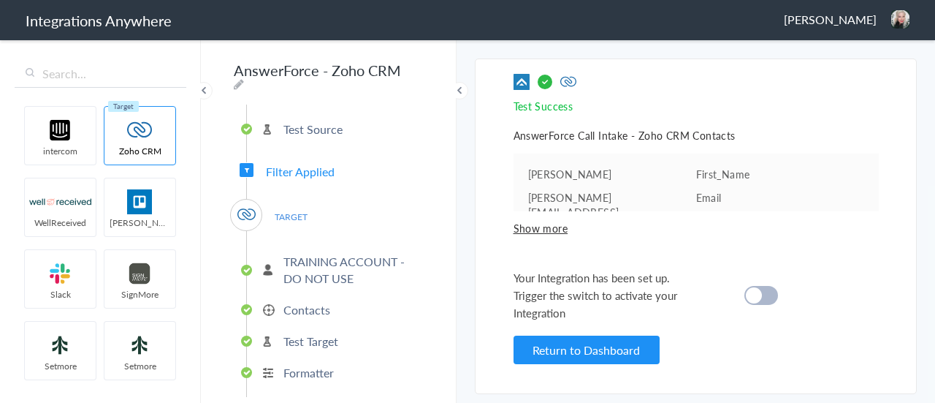
click at [772, 297] on div at bounding box center [761, 295] width 34 height 19
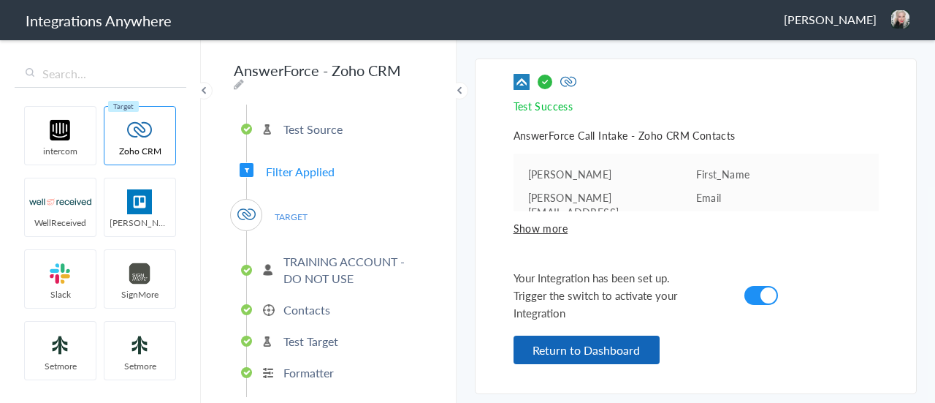
click at [628, 343] on button "Return to Dashboard" at bounding box center [587, 349] width 146 height 28
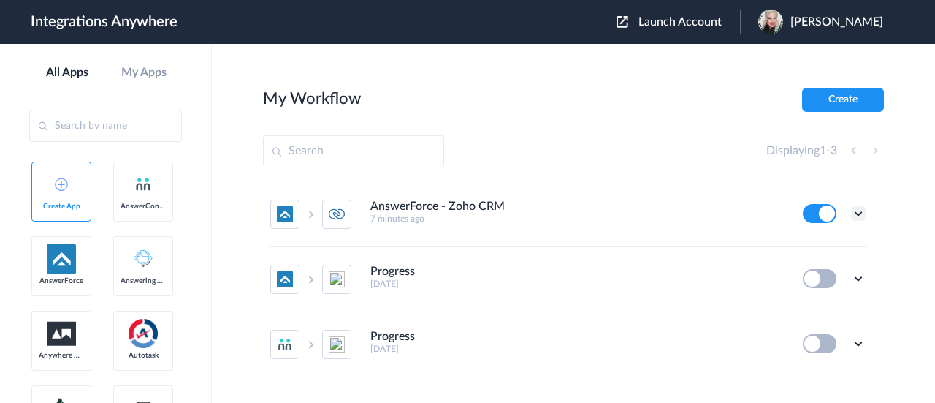
click at [851, 216] on icon at bounding box center [858, 213] width 15 height 15
click at [821, 270] on link "Task history" at bounding box center [817, 274] width 70 height 10
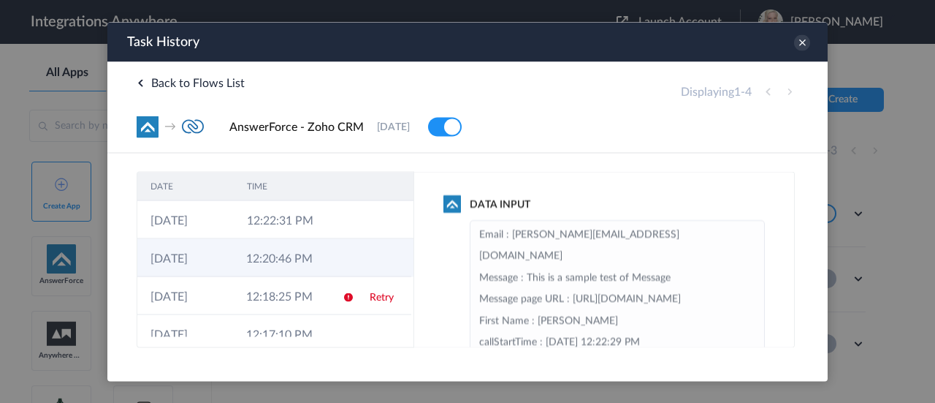
click at [278, 254] on td "12:20:46 PM" at bounding box center [281, 257] width 96 height 38
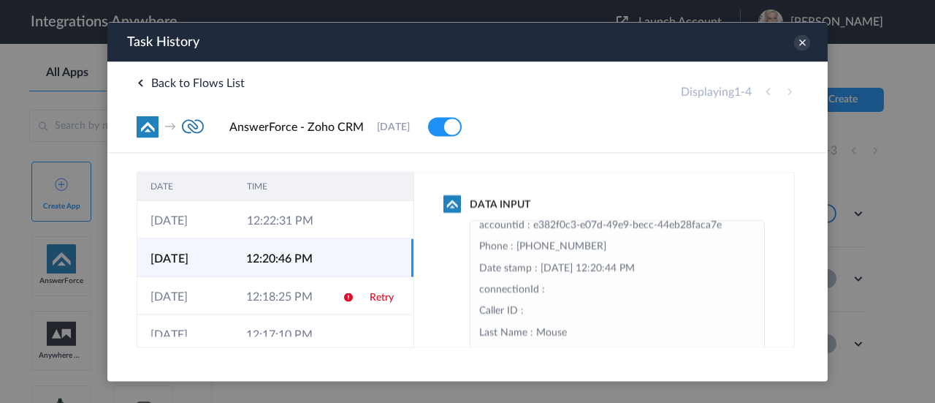
scroll to position [256, 0]
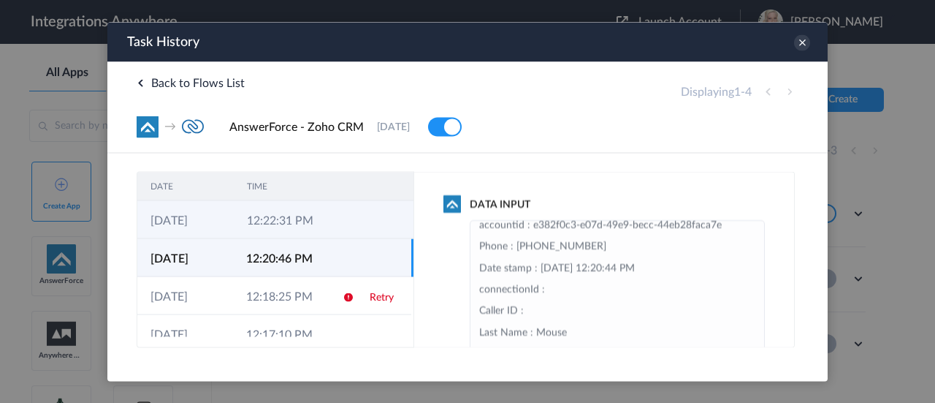
click at [302, 214] on td "12:22:31 PM" at bounding box center [282, 219] width 96 height 38
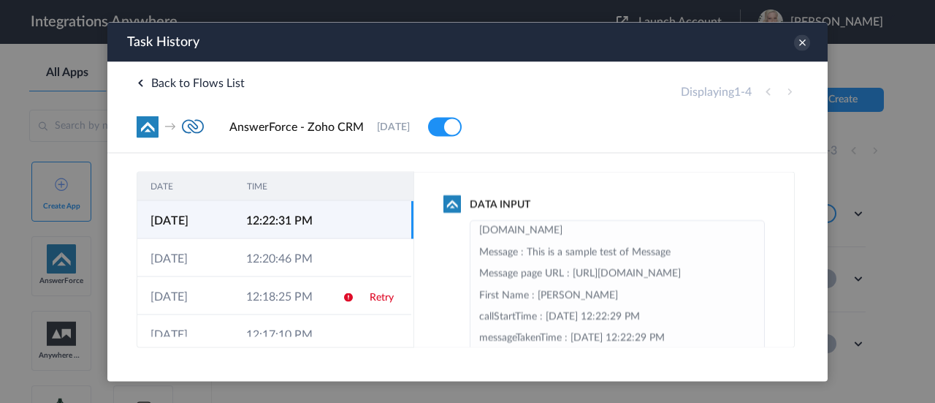
scroll to position [0, 0]
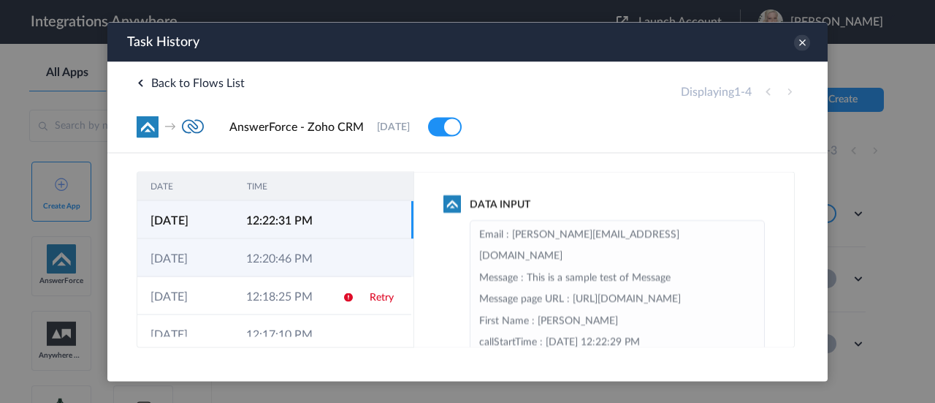
click at [249, 262] on td "12:20:46 PM" at bounding box center [281, 257] width 96 height 38
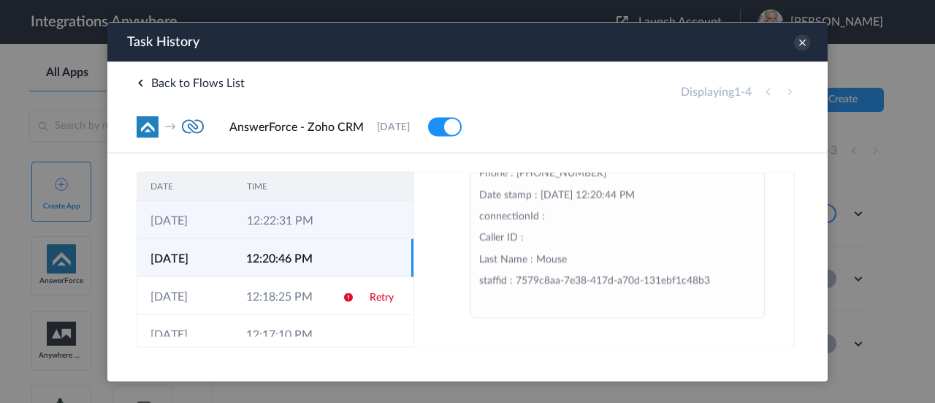
click at [293, 213] on td "12:22:31 PM" at bounding box center [282, 219] width 96 height 38
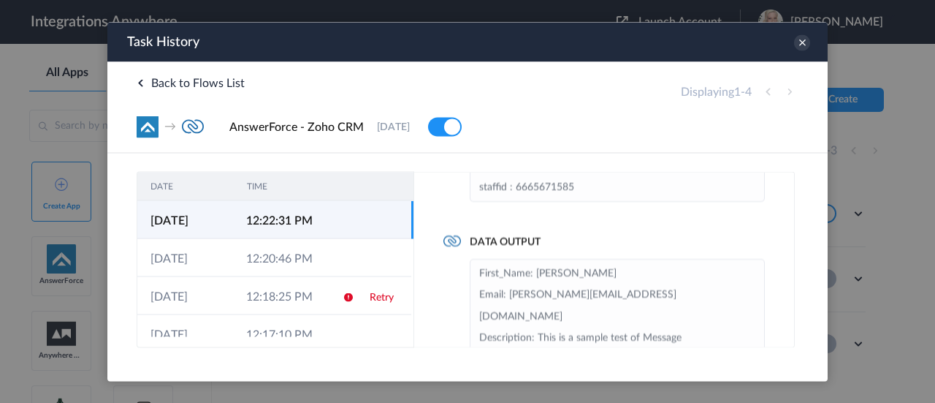
scroll to position [262, 0]
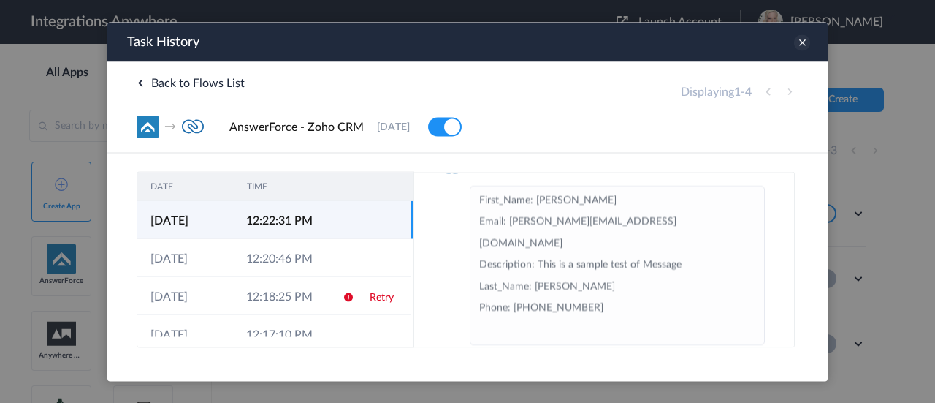
click at [804, 40] on icon at bounding box center [802, 42] width 16 height 16
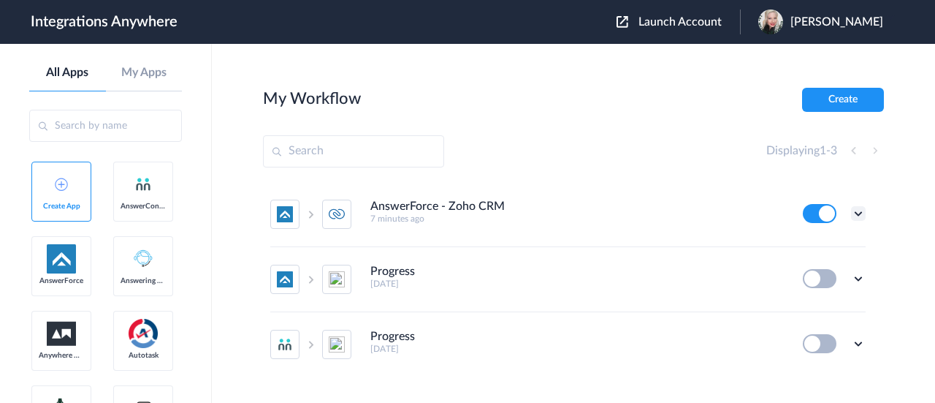
click at [851, 210] on icon at bounding box center [858, 213] width 15 height 15
click at [807, 240] on li "Edit" at bounding box center [818, 247] width 95 height 27
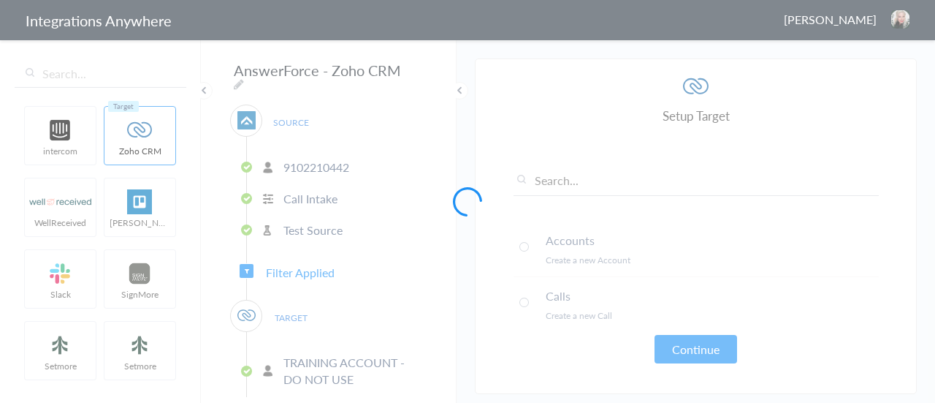
click at [408, 71] on div at bounding box center [467, 201] width 935 height 403
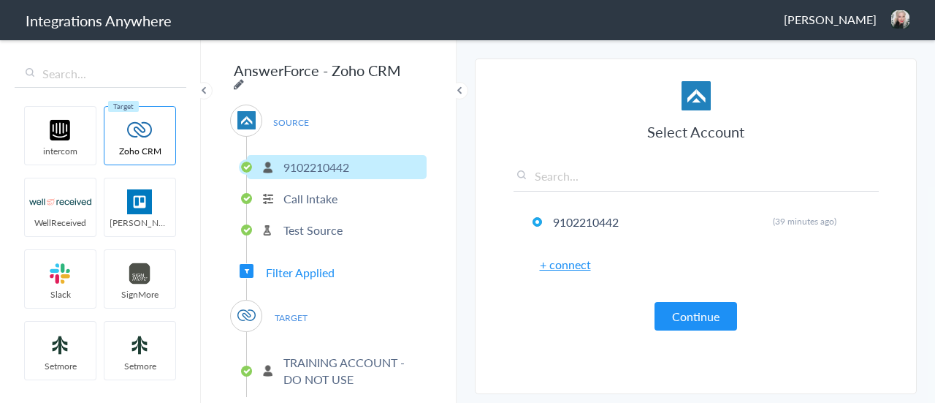
click at [244, 78] on icon at bounding box center [239, 84] width 10 height 12
drag, startPoint x: 278, startPoint y: 157, endPoint x: 358, endPoint y: 167, distance: 80.9
click at [358, 167] on li "9102210442" at bounding box center [337, 167] width 180 height 24
copy p "9102210442"
click at [235, 68] on input "AnswerForce - Zoho CRM" at bounding box center [320, 70] width 180 height 28
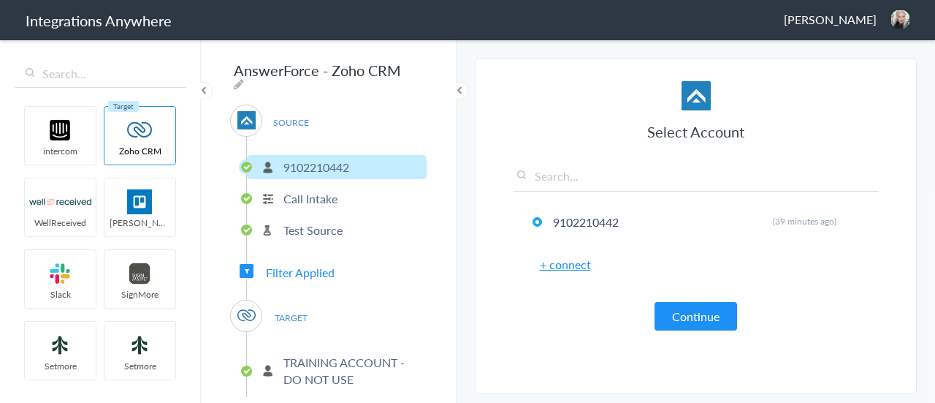
click at [406, 72] on div "AnswerForce - Zoho CRM SOURCE [PHONE_NUMBER] Call Intake Test Source Filter App…" at bounding box center [329, 220] width 256 height 365
click at [406, 74] on div "AnswerForce - Zoho CRM SOURCE [PHONE_NUMBER] Call Intake Test Source Filter App…" at bounding box center [329, 220] width 256 height 365
click at [406, 73] on div "AnswerForce - Zoho CRM SOURCE [PHONE_NUMBER] Call Intake Test Source Filter App…" at bounding box center [329, 220] width 256 height 365
click at [244, 78] on icon at bounding box center [239, 84] width 10 height 12
click at [235, 69] on input "AnswerForce - Zoho CRM" at bounding box center [320, 70] width 180 height 28
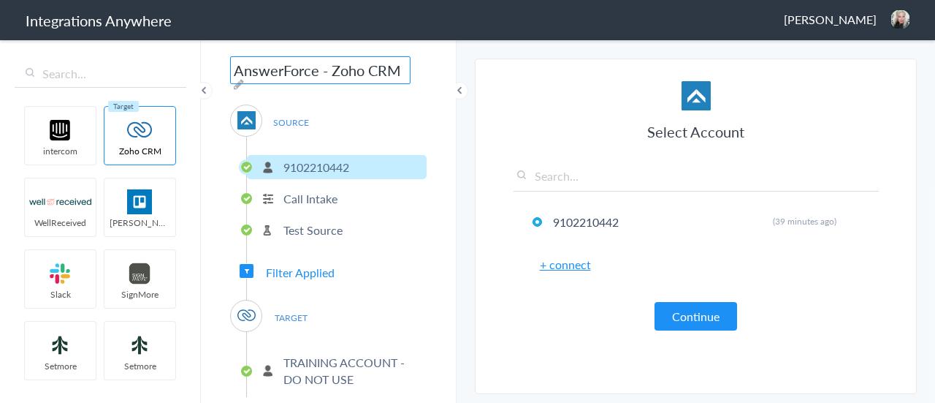
paste input "9102210442"
click at [377, 72] on input "9102210442 - AnswerForce - Zoho CRM" at bounding box center [320, 70] width 180 height 28
click at [374, 72] on input "9102210442 - AForce - Zoho CRM" at bounding box center [320, 70] width 180 height 28
click at [326, 70] on input "9102210442 - AF - Zoho CRM [Create Contact]" at bounding box center [320, 70] width 180 height 28
type input "9102210442 - Training - AF - Zoho CRM [Create Contact]"
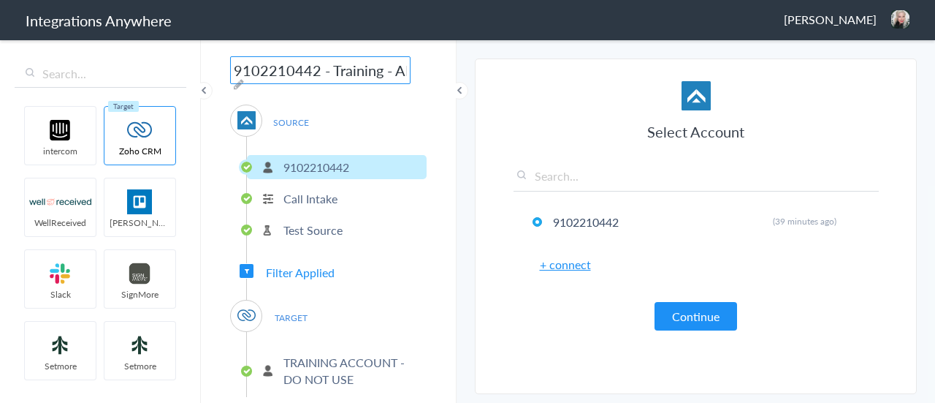
click at [514, 64] on section "Select Account 9102210442 Rename Delete (39 minutes ago) + connect Continue Set…" at bounding box center [696, 225] width 442 height 335
